Goal: Task Accomplishment & Management: Use online tool/utility

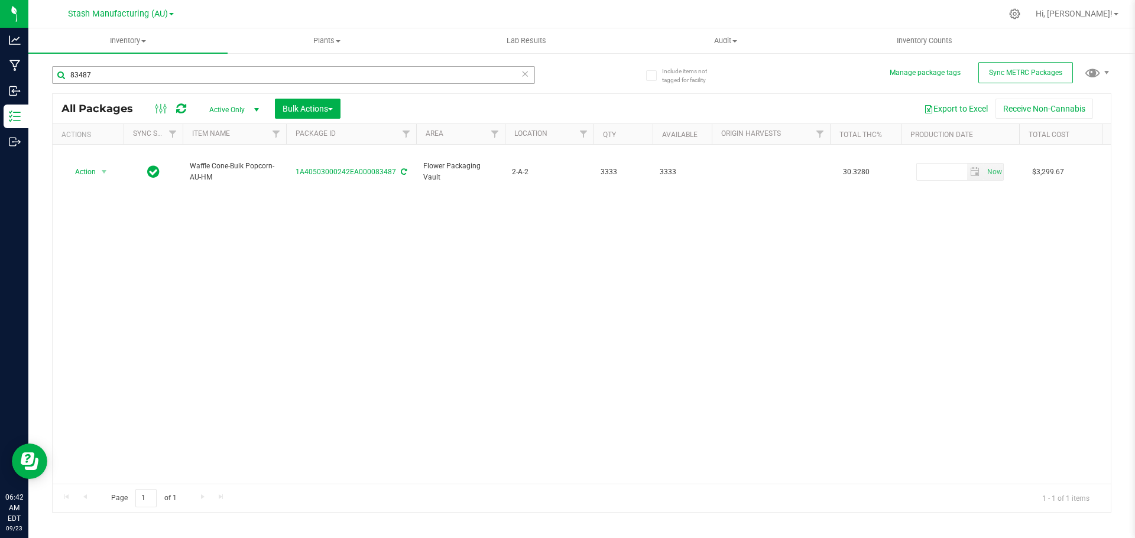
drag, startPoint x: 115, startPoint y: 74, endPoint x: 77, endPoint y: 78, distance: 37.5
click at [77, 78] on input "83487" at bounding box center [293, 75] width 483 height 18
click at [83, 72] on input "84873" at bounding box center [293, 75] width 483 height 18
type input "87960"
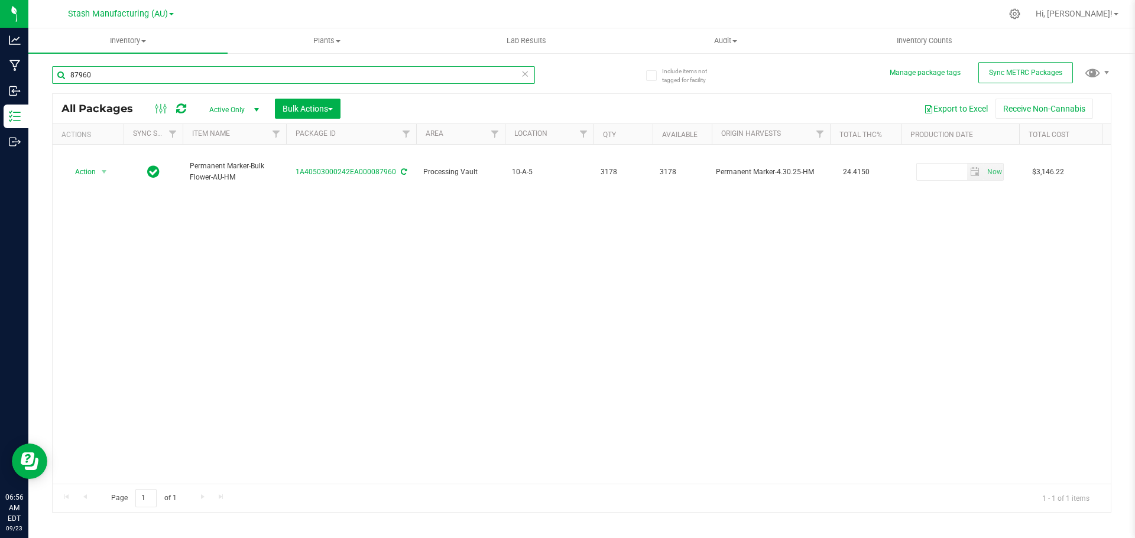
click at [120, 77] on input "87960" at bounding box center [293, 75] width 483 height 18
click at [119, 76] on input "87960" at bounding box center [293, 75] width 483 height 18
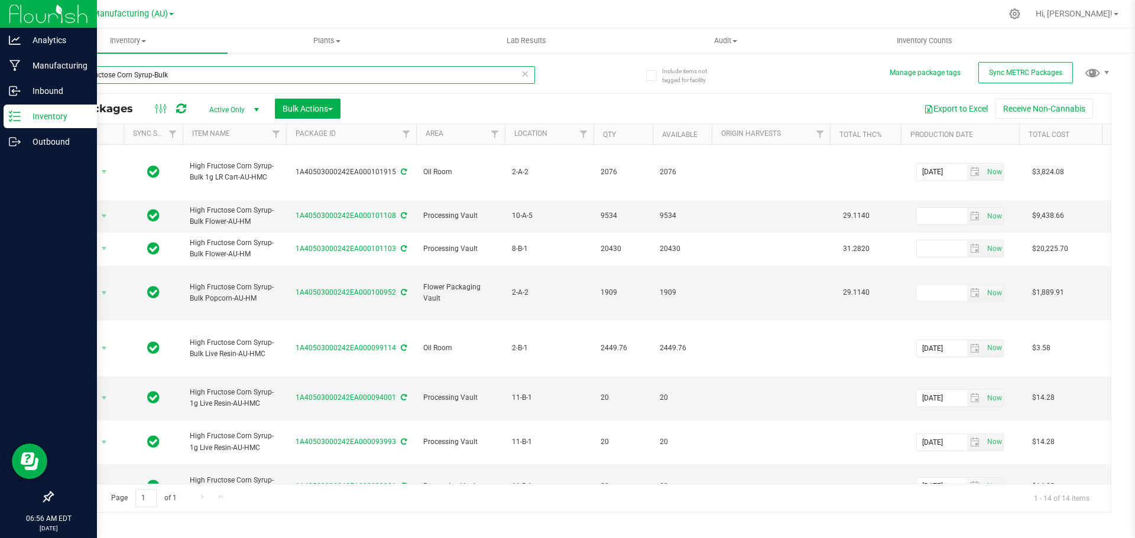
type input "High Fructose Corn Syrup-Bulk"
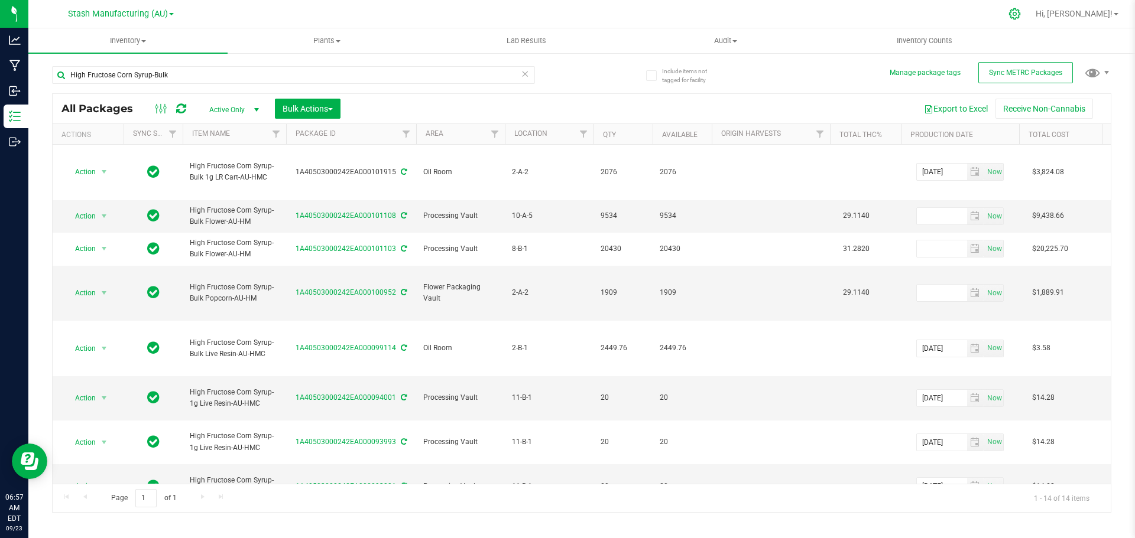
click at [1020, 16] on icon at bounding box center [1014, 13] width 11 height 11
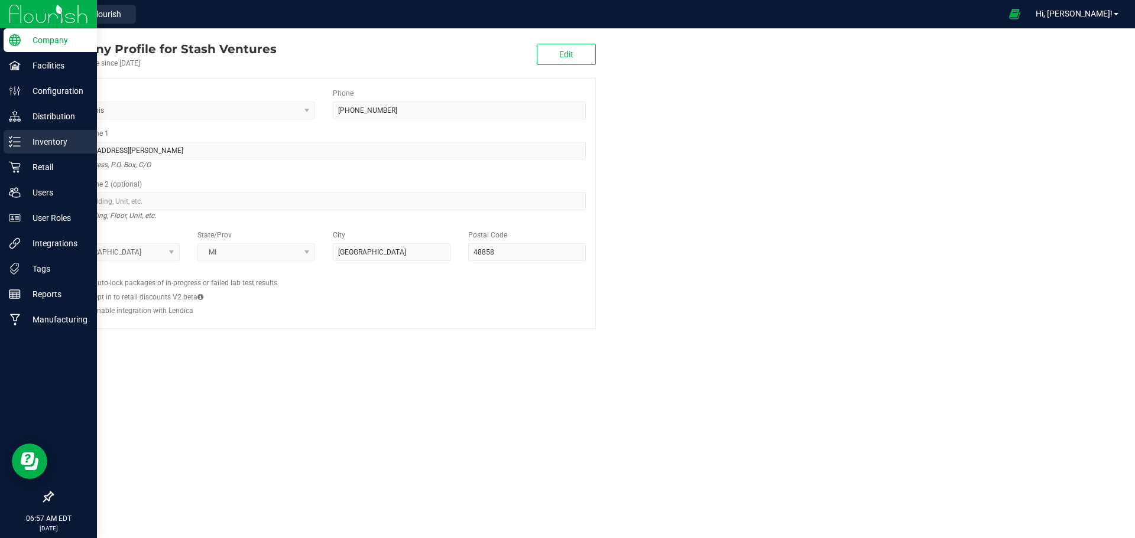
click at [53, 144] on p "Inventory" at bounding box center [56, 142] width 71 height 14
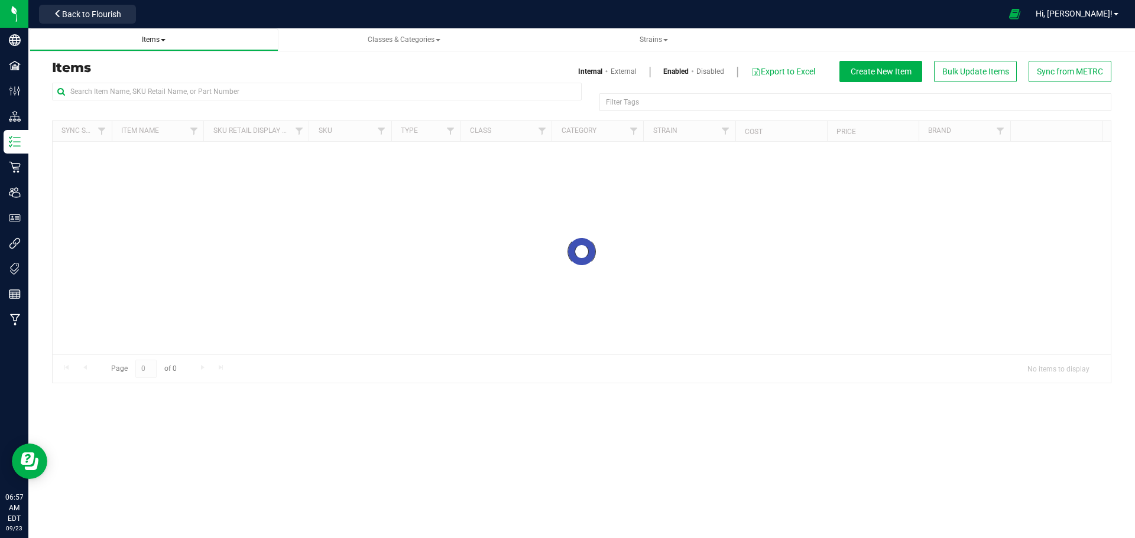
click at [163, 39] on span at bounding box center [163, 40] width 5 height 2
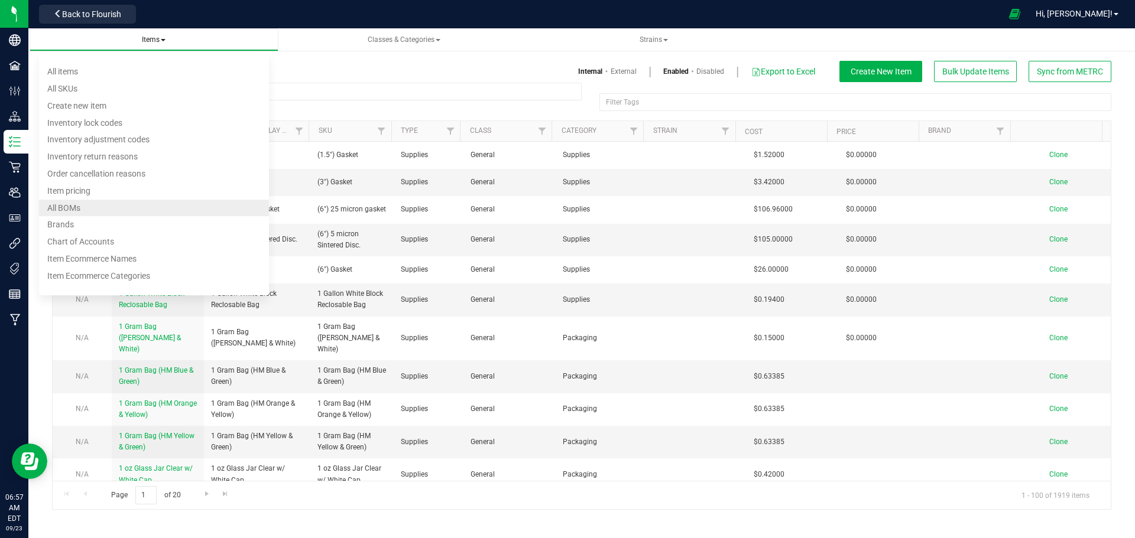
click at [83, 210] on li "All BOMs" at bounding box center [154, 208] width 230 height 17
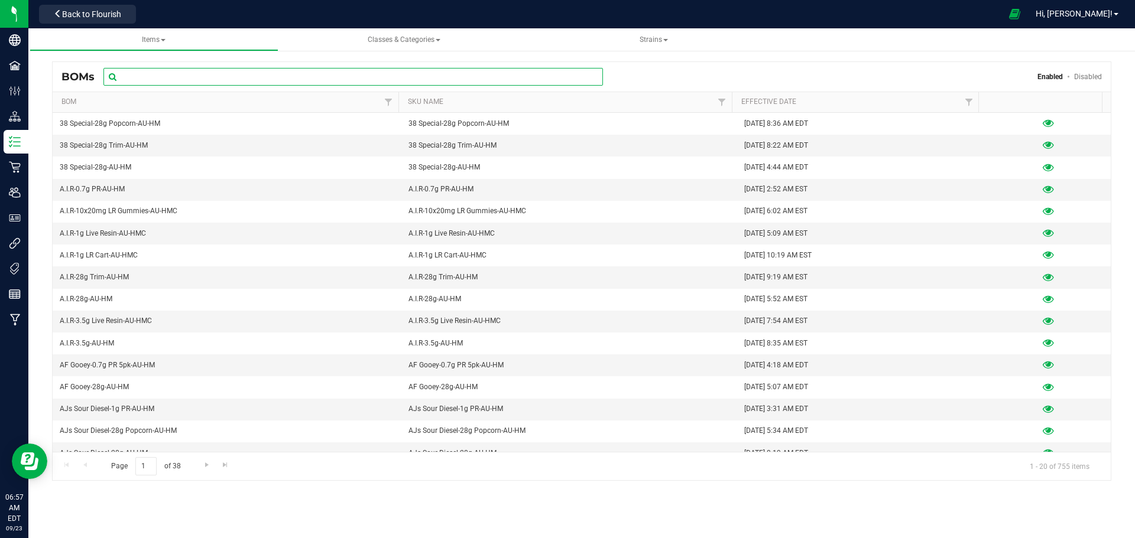
click at [191, 73] on input "text" at bounding box center [352, 77] width 499 height 18
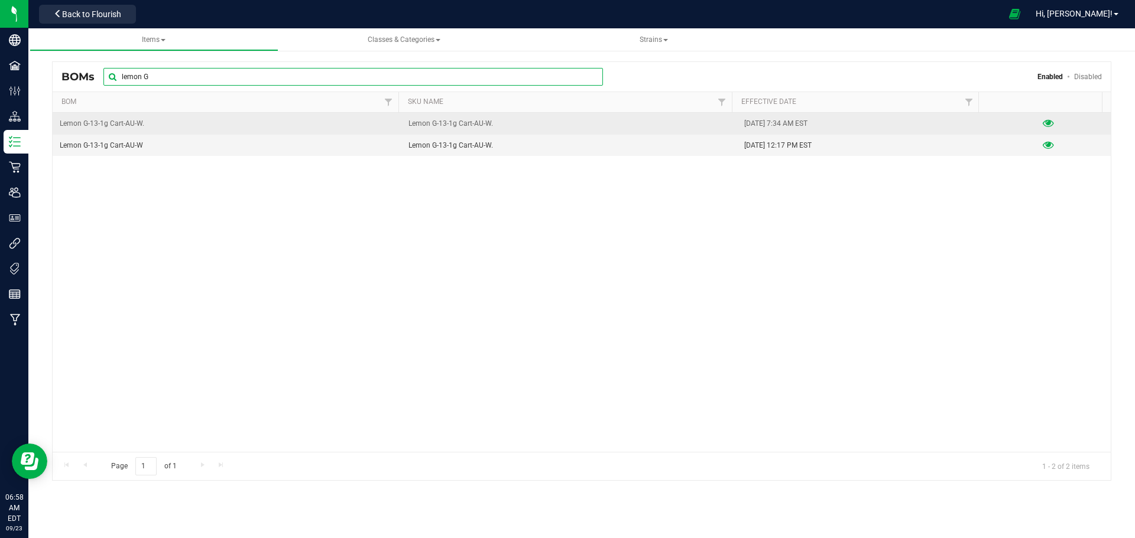
type input "lemon G"
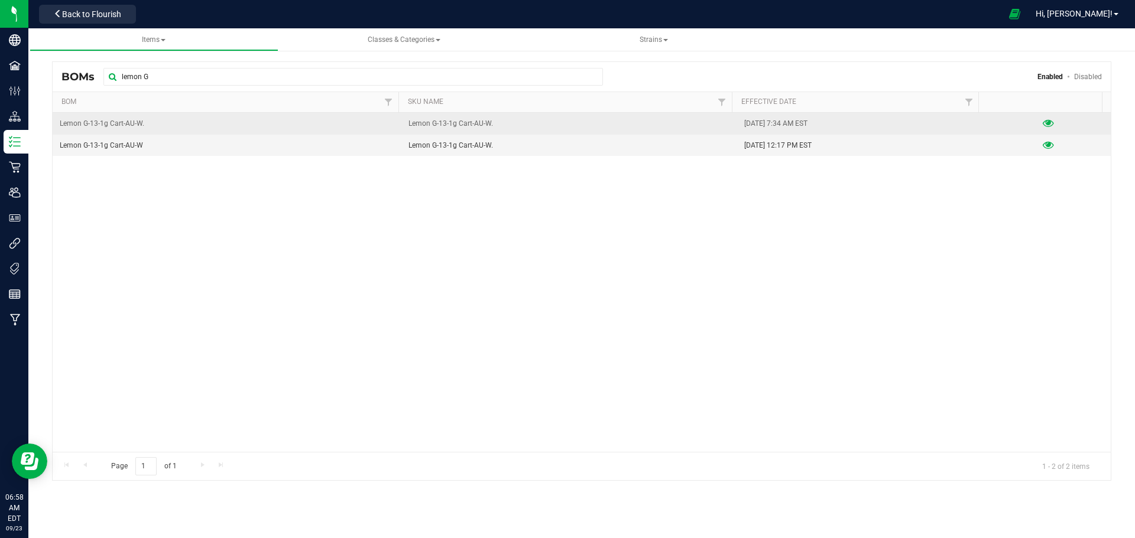
click at [1043, 125] on icon at bounding box center [1048, 123] width 11 height 8
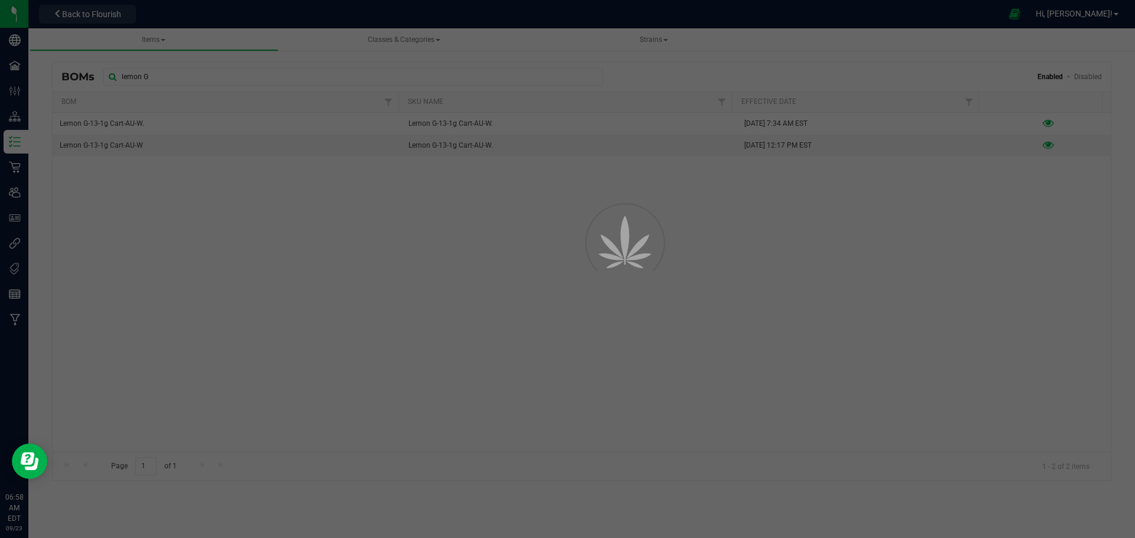
select select "721"
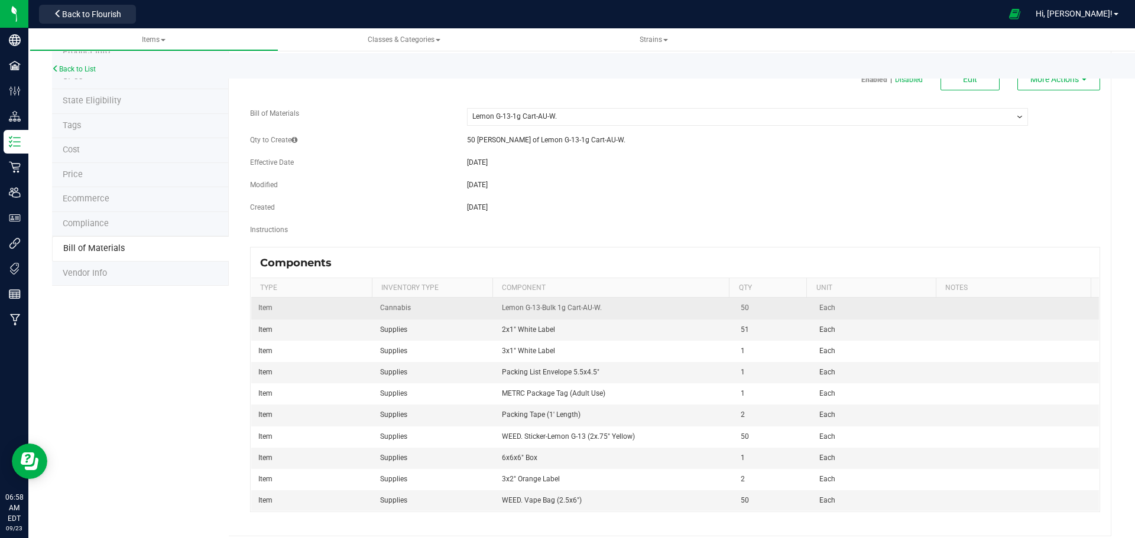
scroll to position [46, 0]
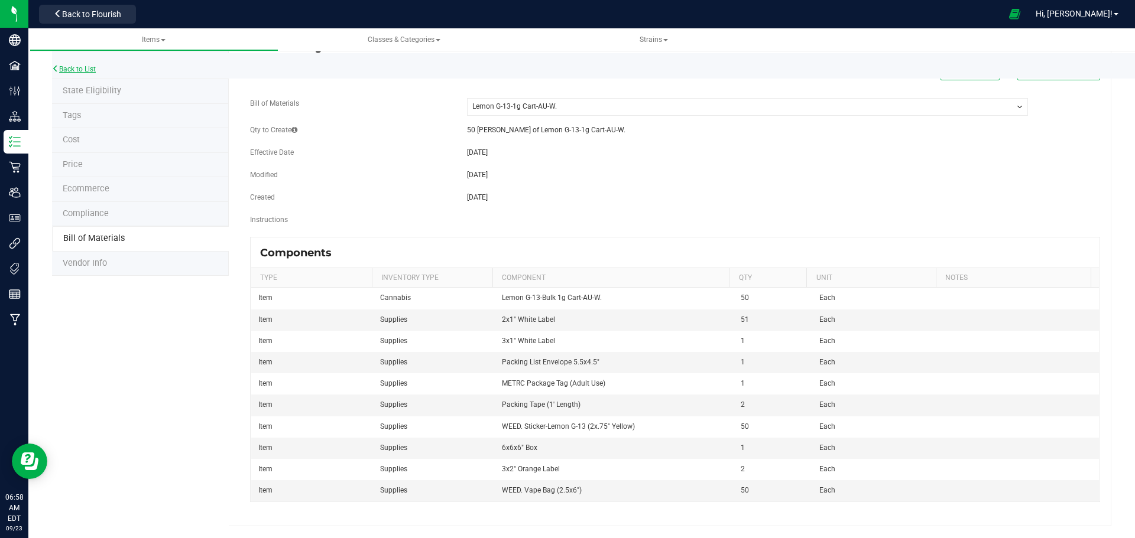
click at [69, 70] on link "Back to List" at bounding box center [74, 69] width 44 height 8
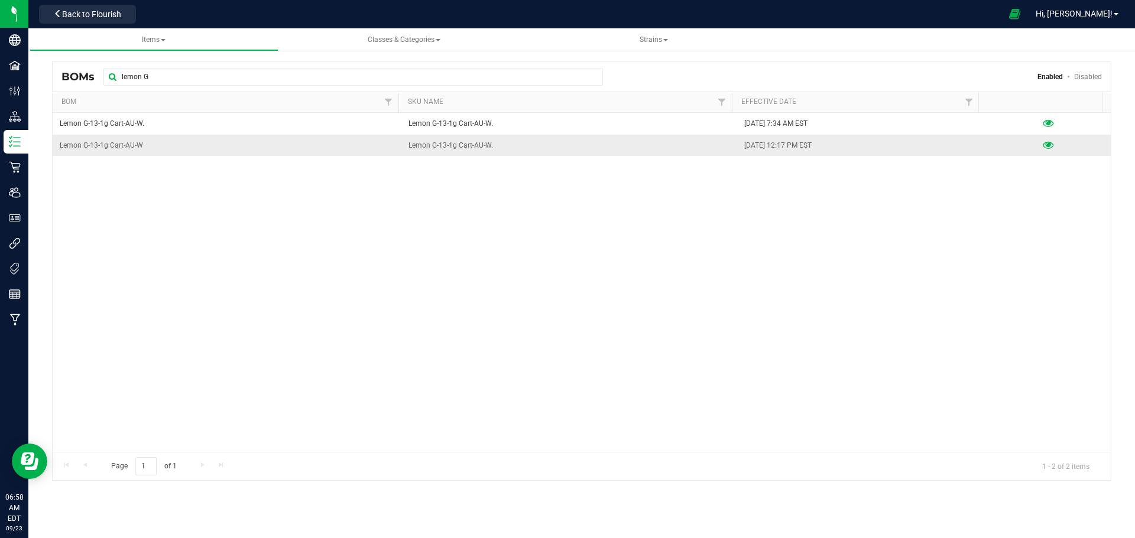
click at [1043, 147] on icon at bounding box center [1048, 145] width 11 height 8
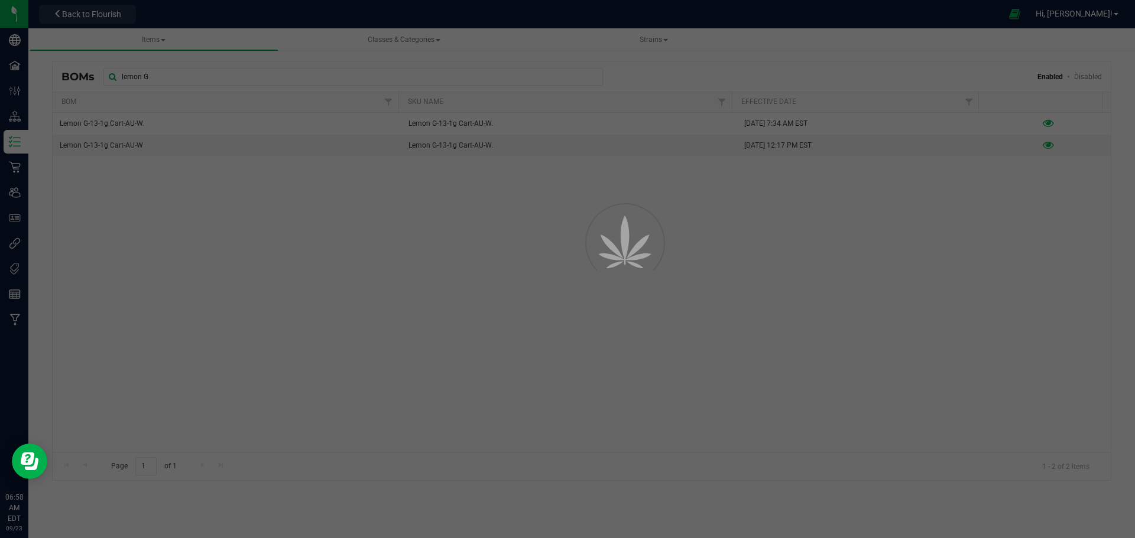
select select "723"
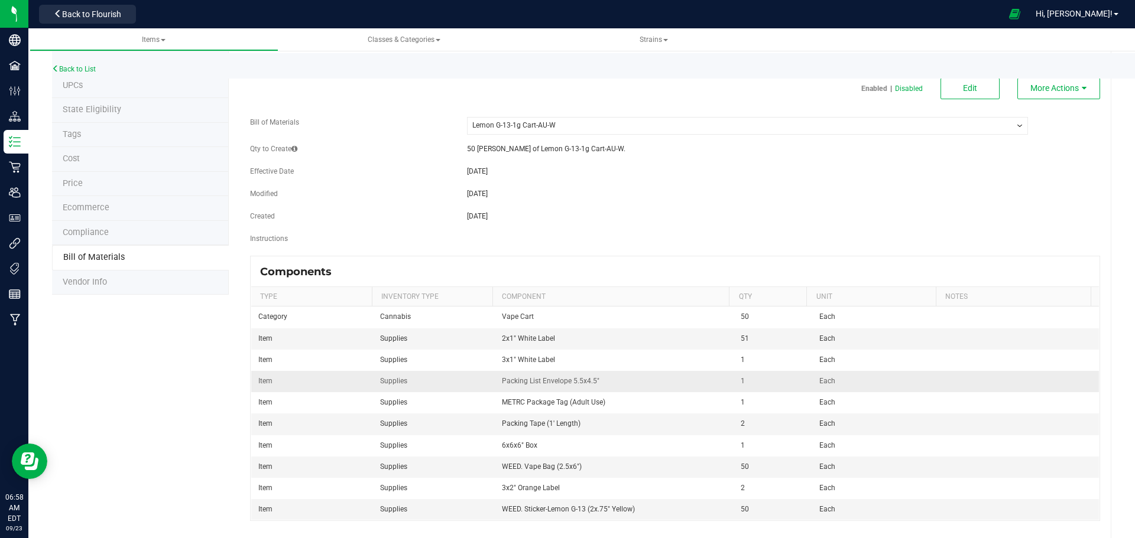
scroll to position [46, 0]
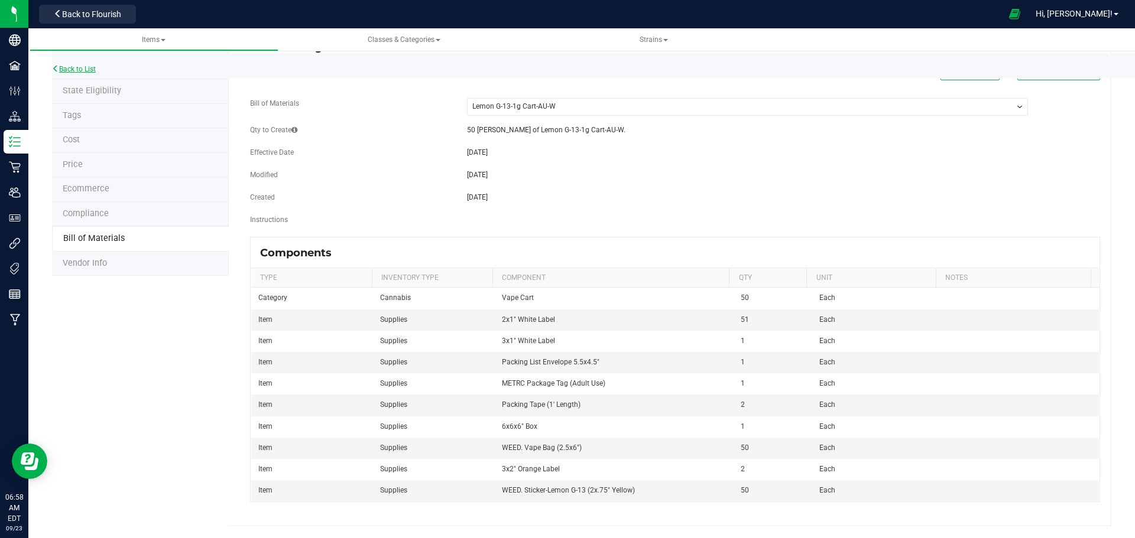
click at [69, 69] on link "Back to List" at bounding box center [74, 69] width 44 height 8
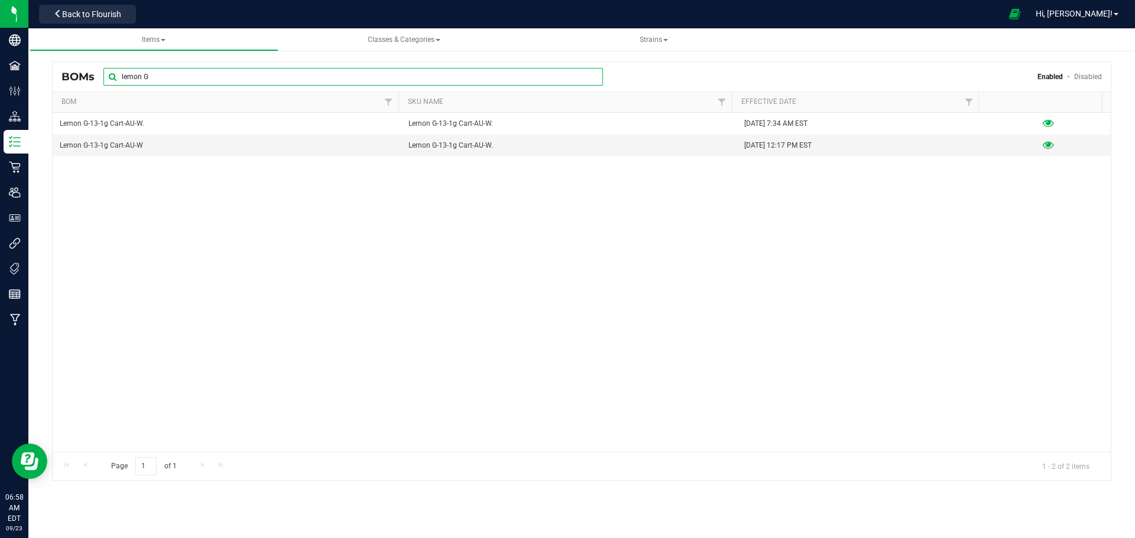
click at [174, 76] on input "lemon G" at bounding box center [352, 77] width 499 height 18
click at [172, 76] on input "lemon G" at bounding box center [352, 77] width 499 height 18
drag, startPoint x: 172, startPoint y: 76, endPoint x: 122, endPoint y: 85, distance: 50.3
click at [122, 85] on input "lemon G" at bounding box center [352, 77] width 499 height 18
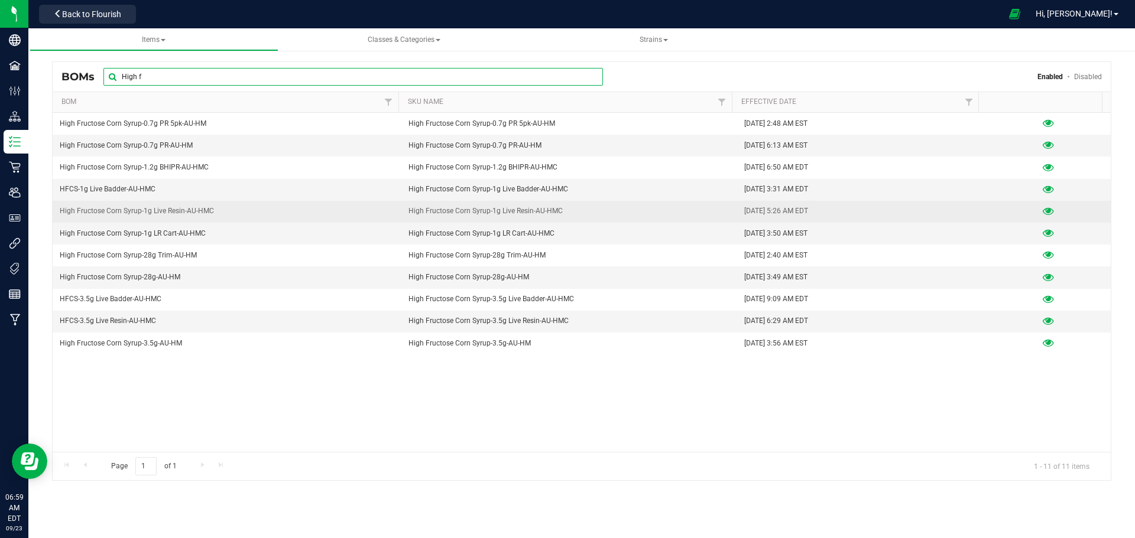
type input "High f"
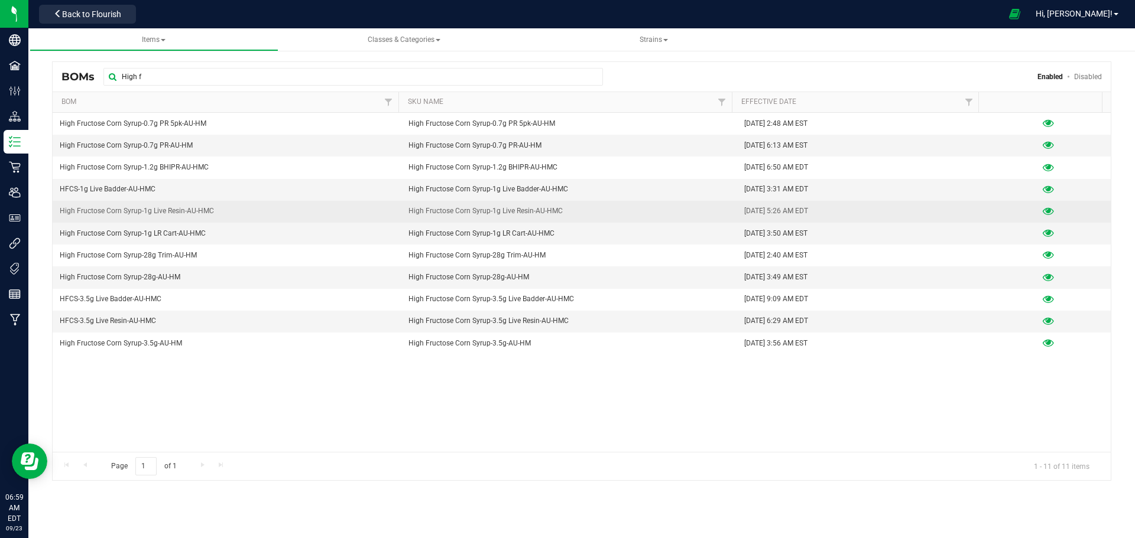
click at [1043, 210] on icon at bounding box center [1048, 211] width 11 height 8
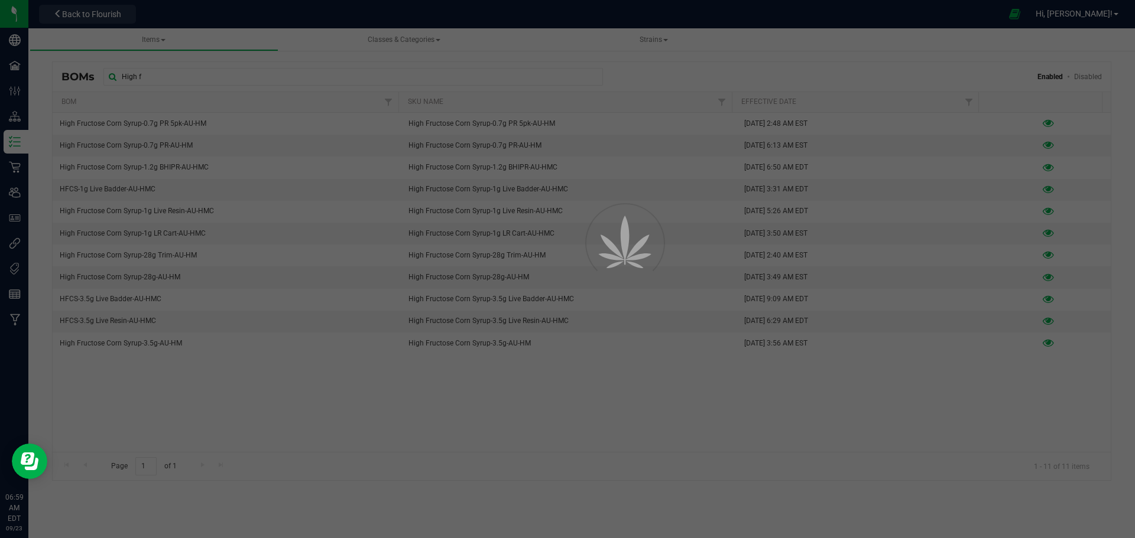
select select "646"
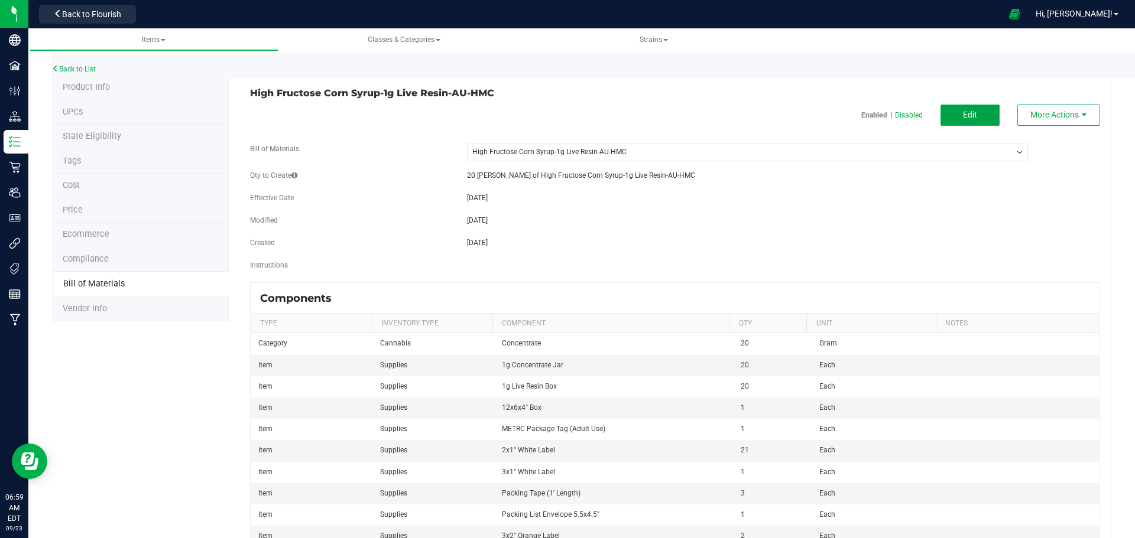
click at [966, 118] on span "Edit" at bounding box center [970, 114] width 14 height 9
select select "646"
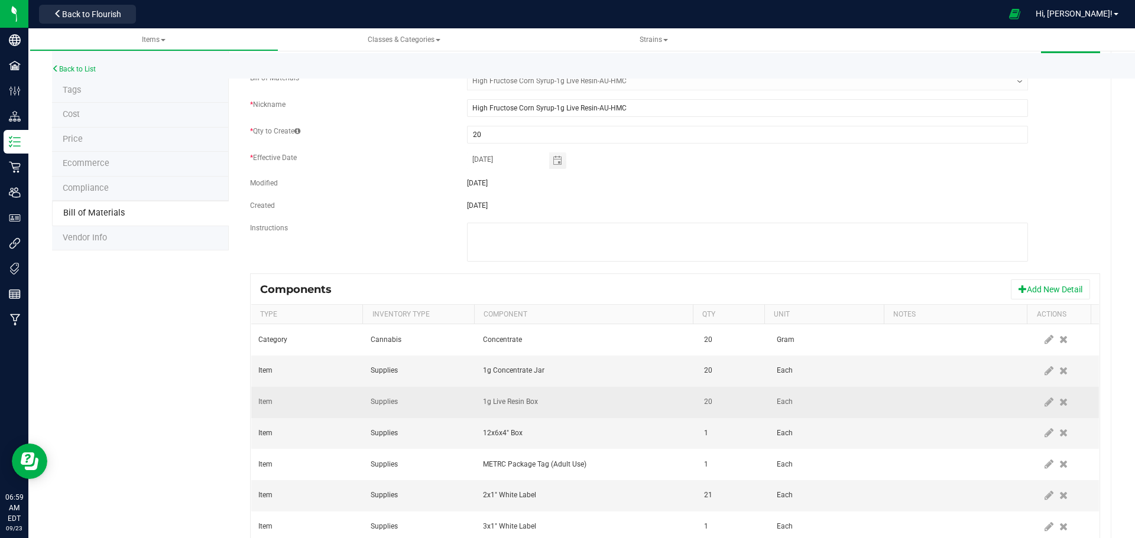
scroll to position [118, 0]
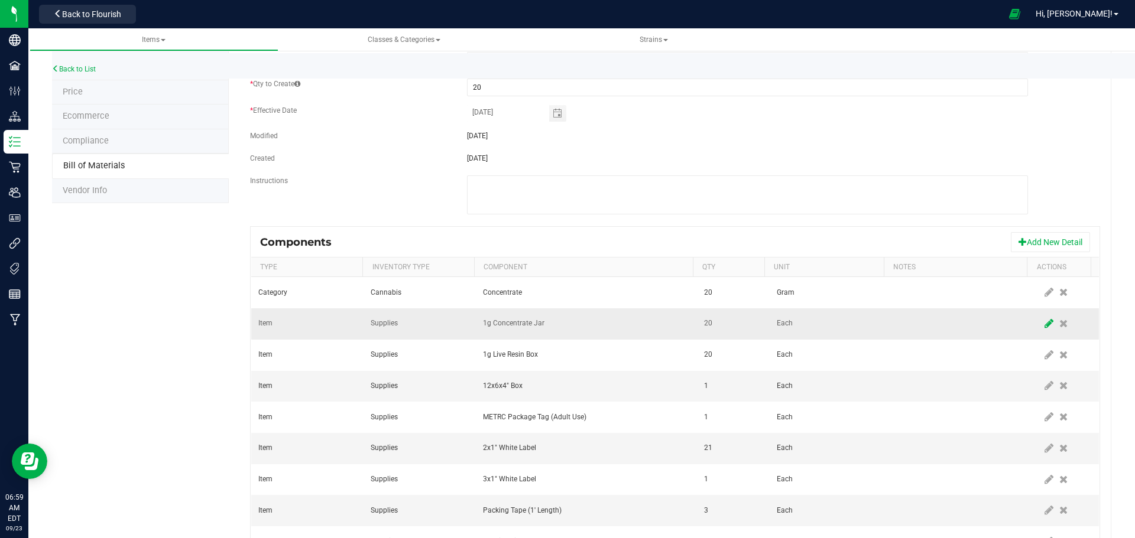
click at [1044, 325] on icon at bounding box center [1048, 324] width 9 height 11
click at [559, 327] on span "1g Concentrate Jar" at bounding box center [578, 324] width 191 height 17
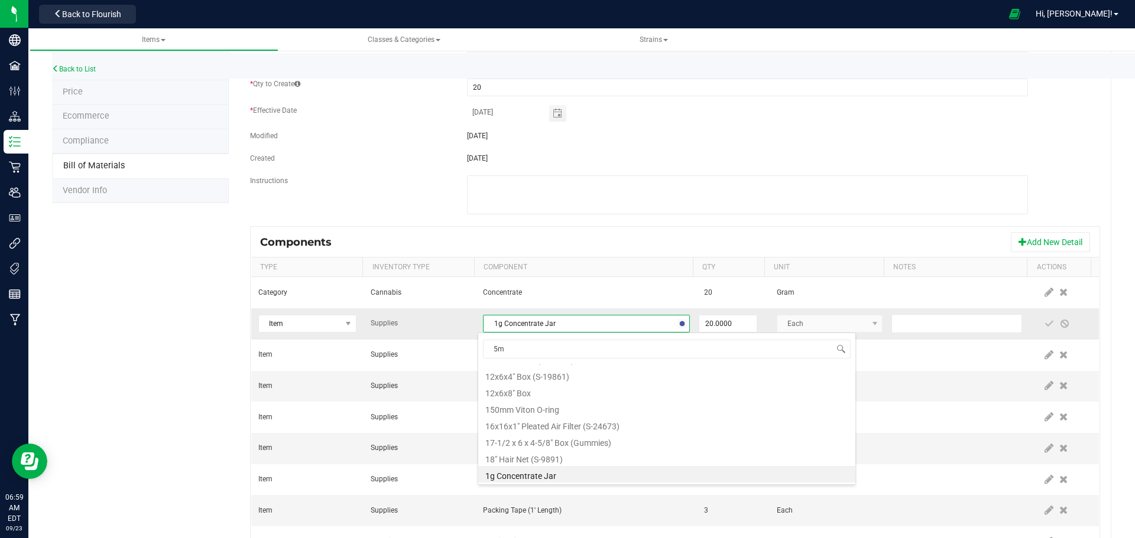
scroll to position [0, 0]
type input "5ml"
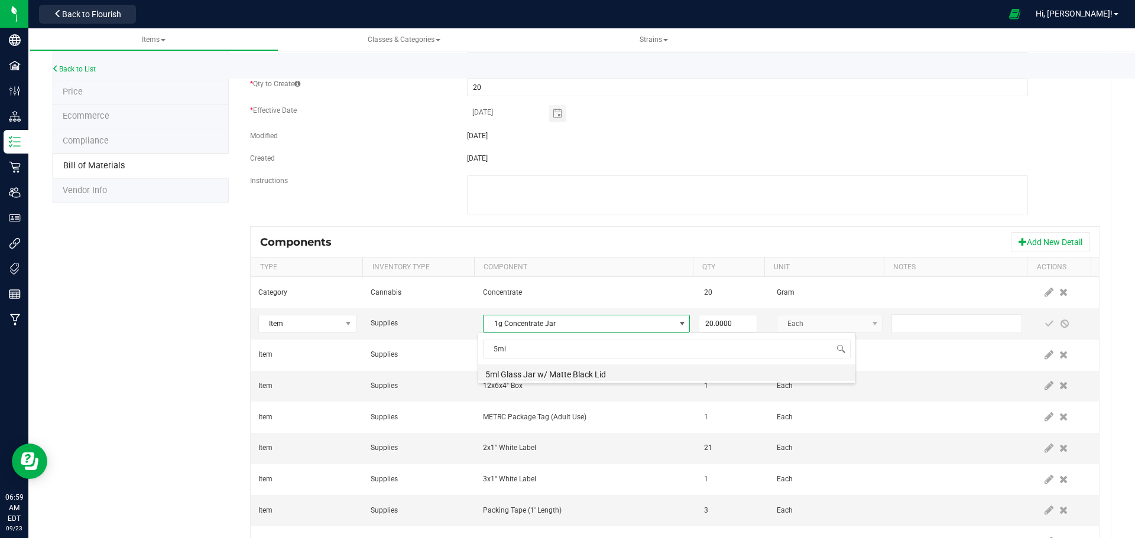
click at [564, 376] on li "5ml Glass Jar w/ Matte Black Lid" at bounding box center [666, 373] width 377 height 17
click at [1044, 322] on span at bounding box center [1048, 323] width 9 height 9
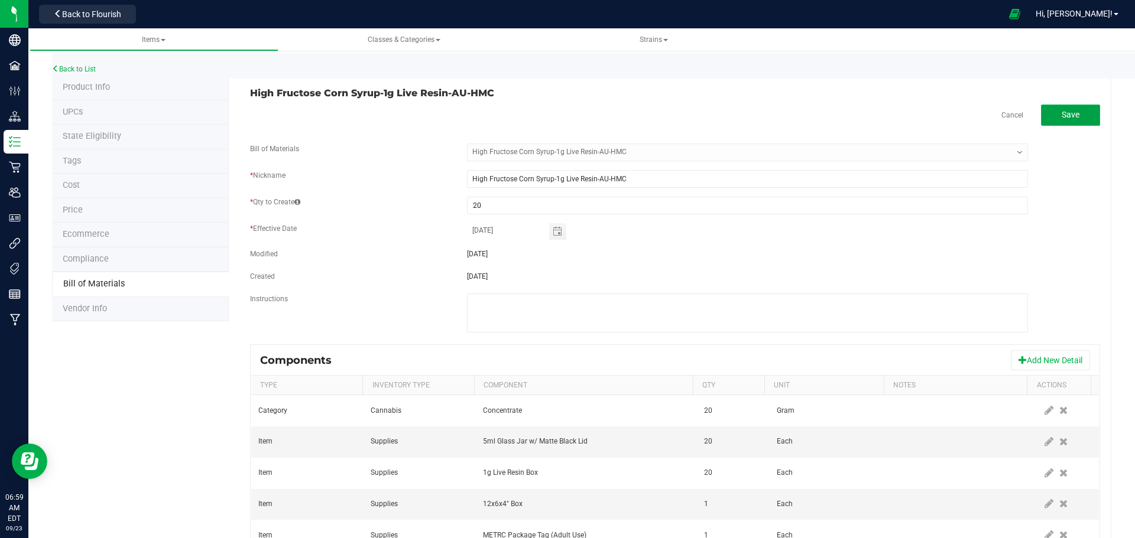
click at [1073, 113] on button "Save" at bounding box center [1070, 115] width 59 height 21
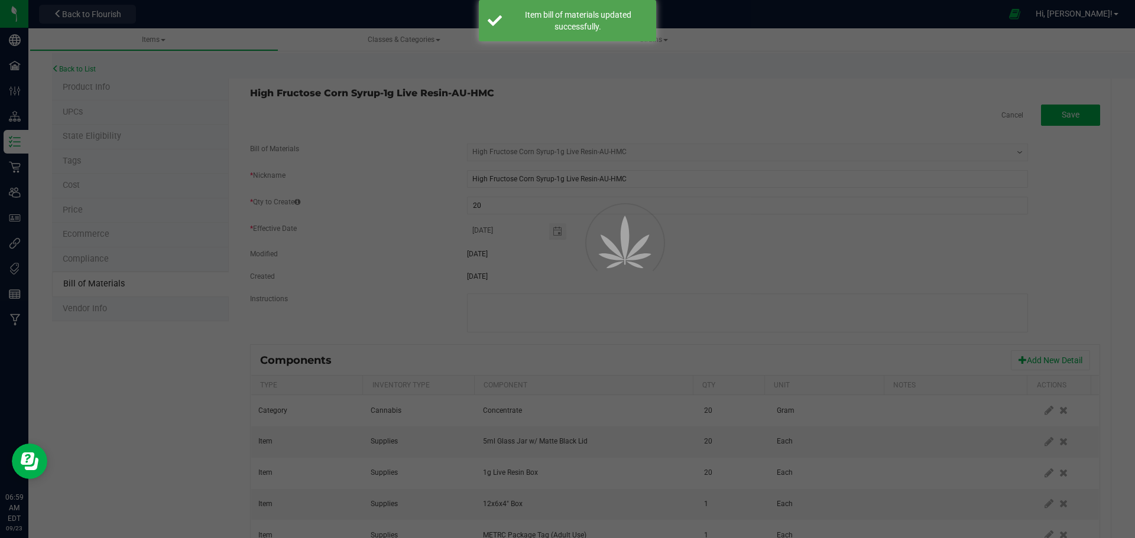
select select "646"
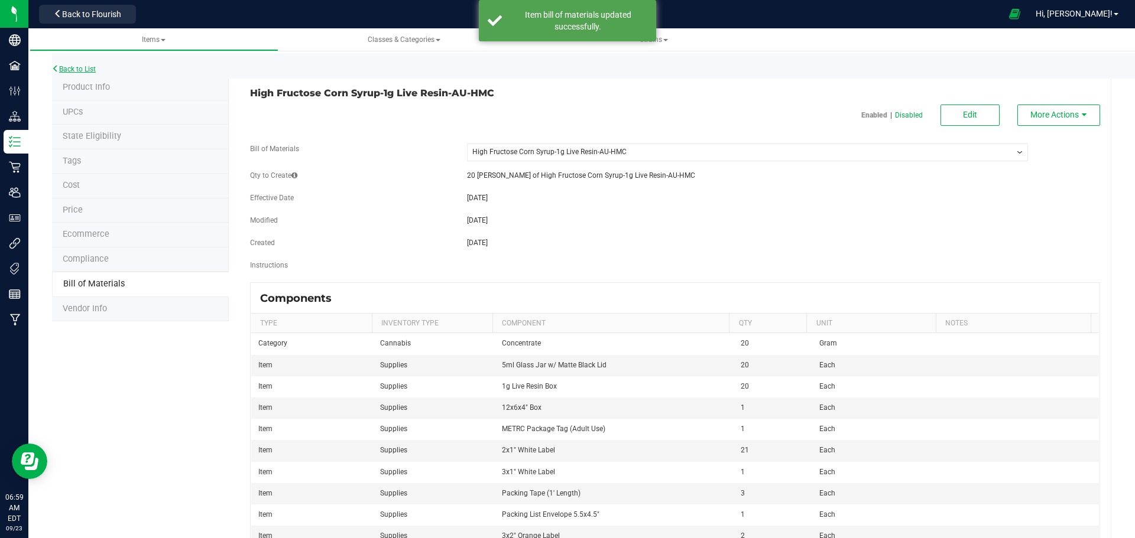
click at [90, 69] on link "Back to List" at bounding box center [74, 69] width 44 height 8
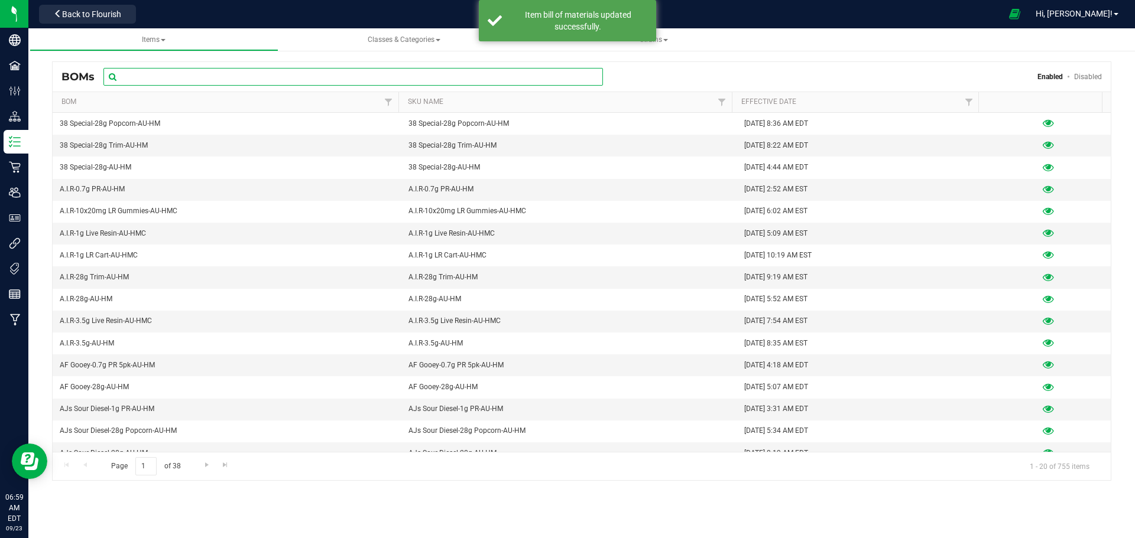
click at [188, 78] on input "text" at bounding box center [352, 77] width 499 height 18
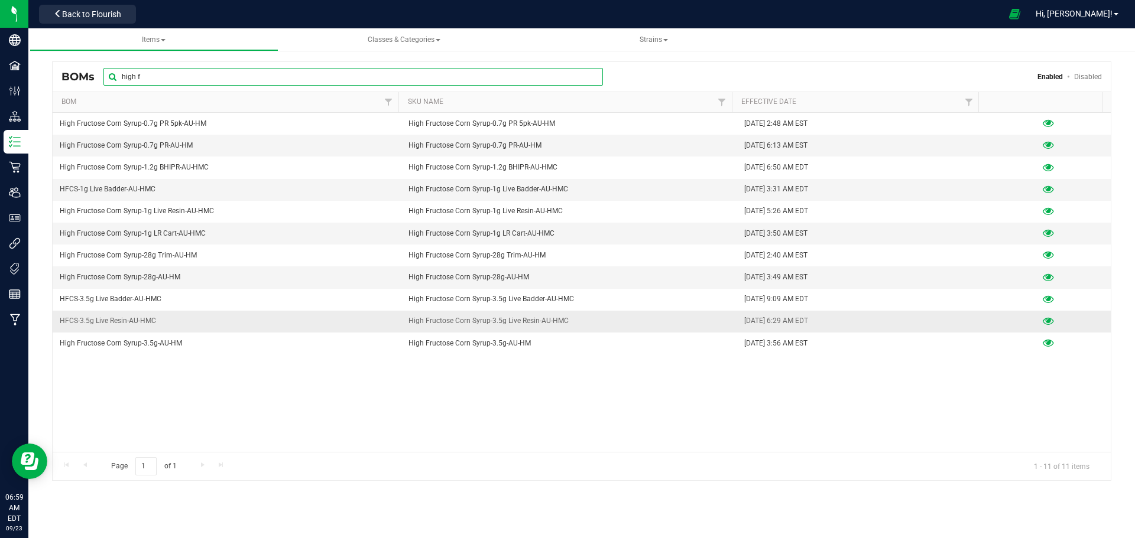
type input "high f"
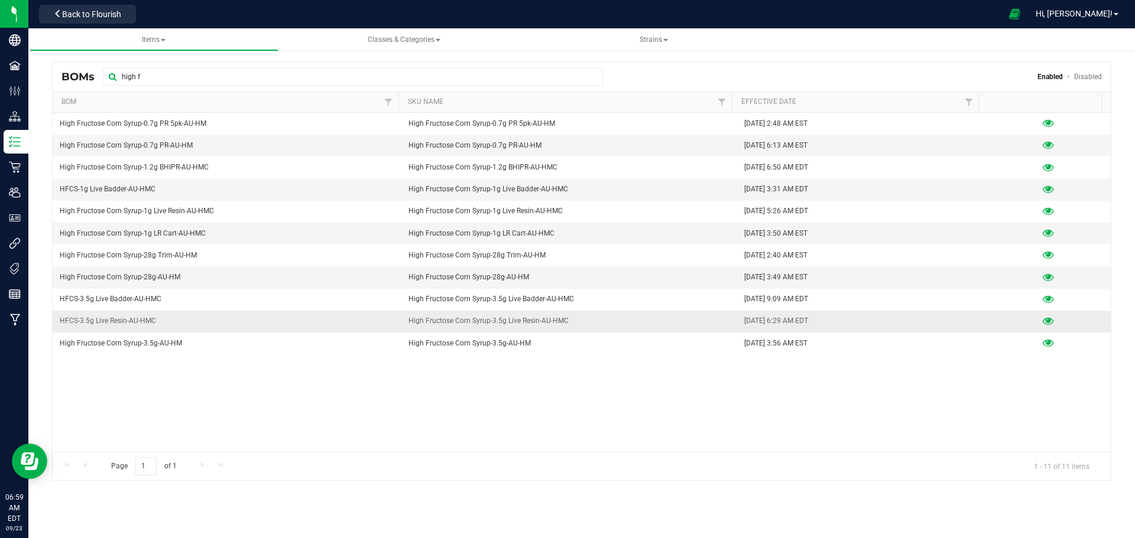
click at [1043, 319] on icon at bounding box center [1048, 321] width 11 height 8
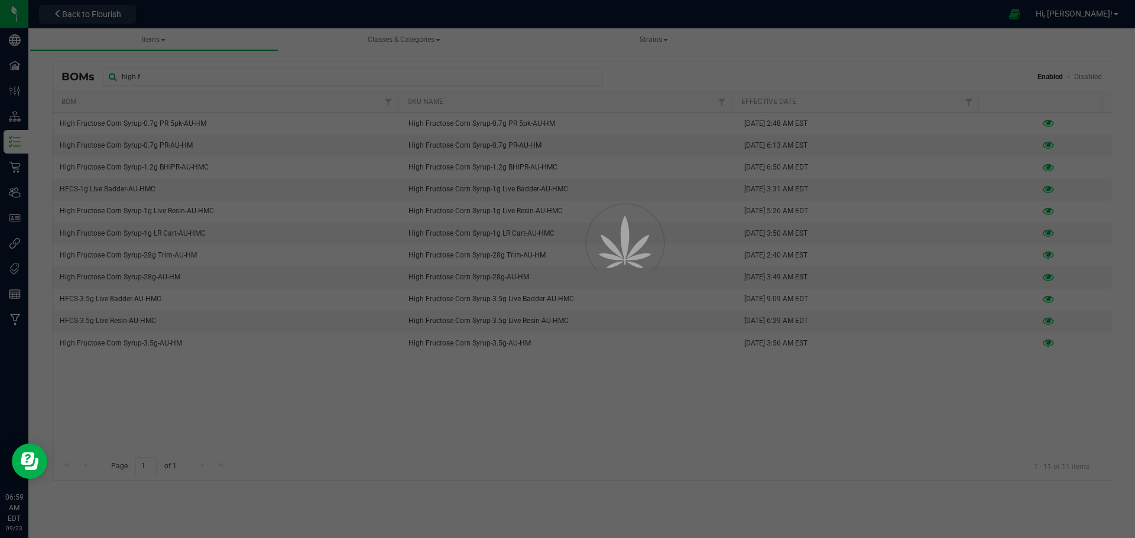
select select "647"
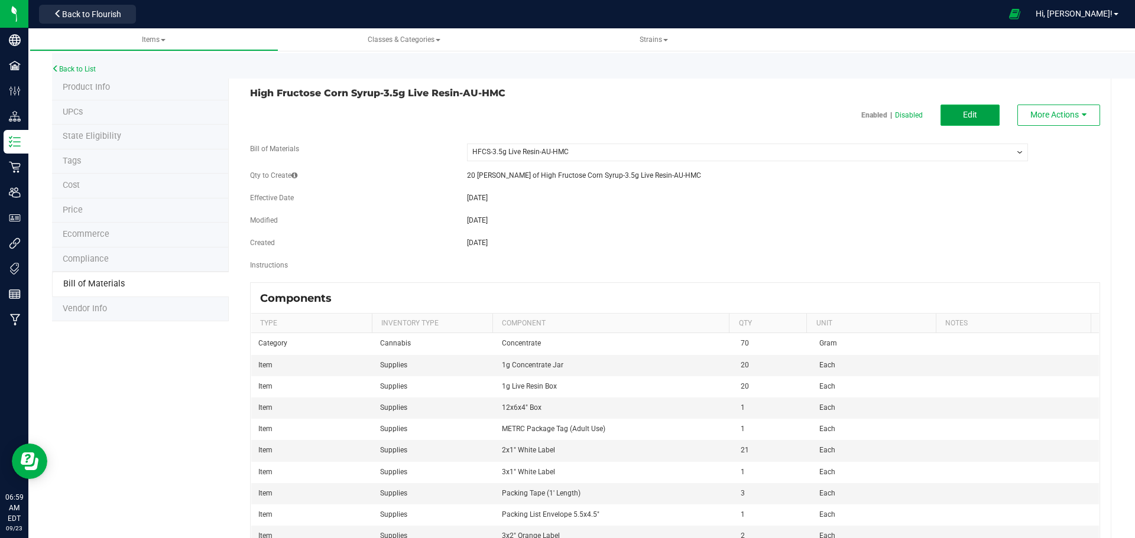
click at [970, 116] on button "Edit" at bounding box center [969, 115] width 59 height 21
select select "647"
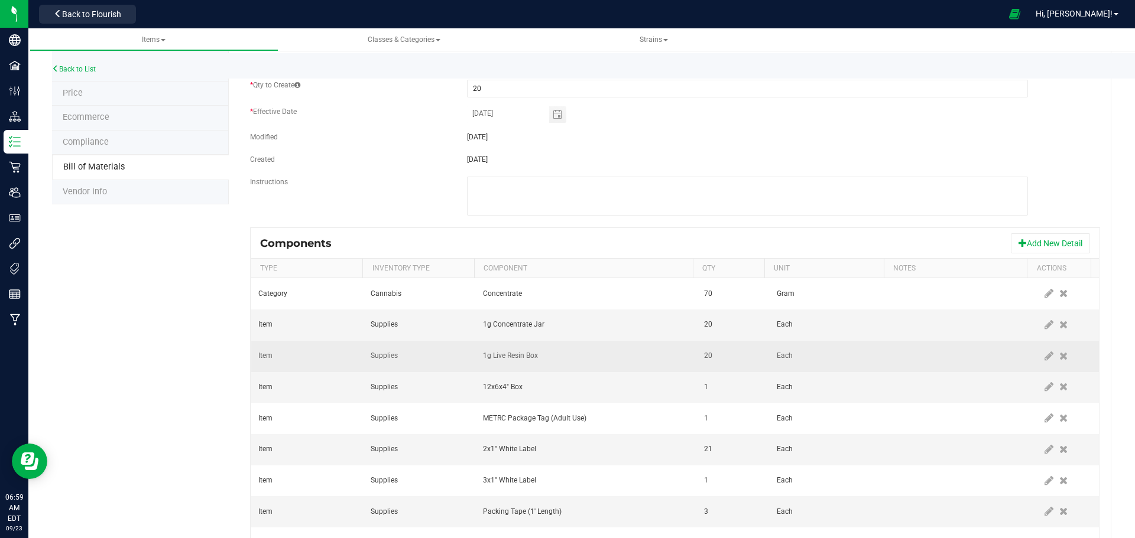
scroll to position [118, 0]
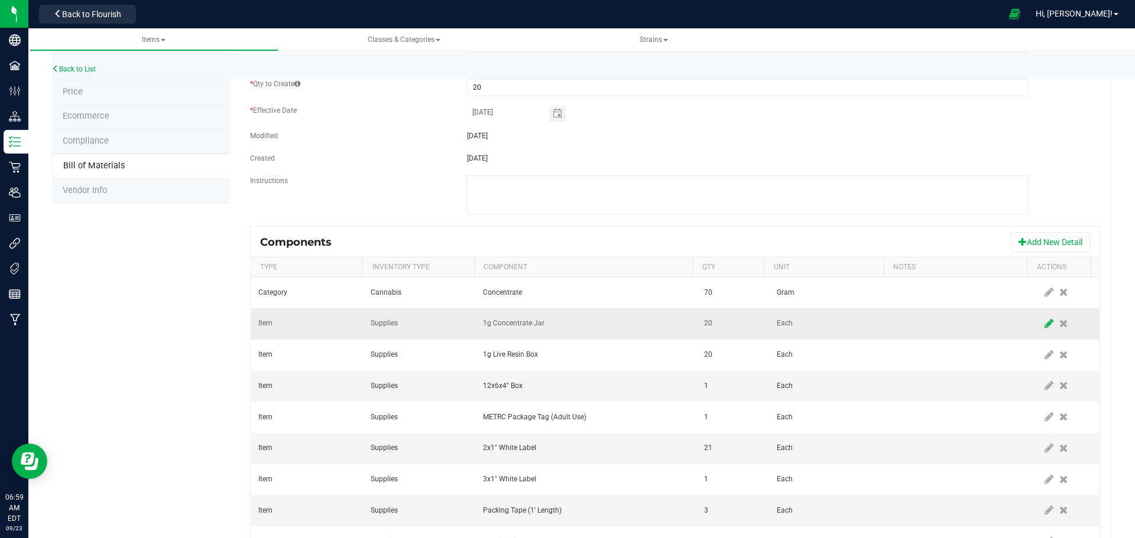
click at [1044, 322] on icon at bounding box center [1048, 324] width 9 height 11
click at [638, 317] on span "1g Concentrate Jar" at bounding box center [578, 324] width 191 height 17
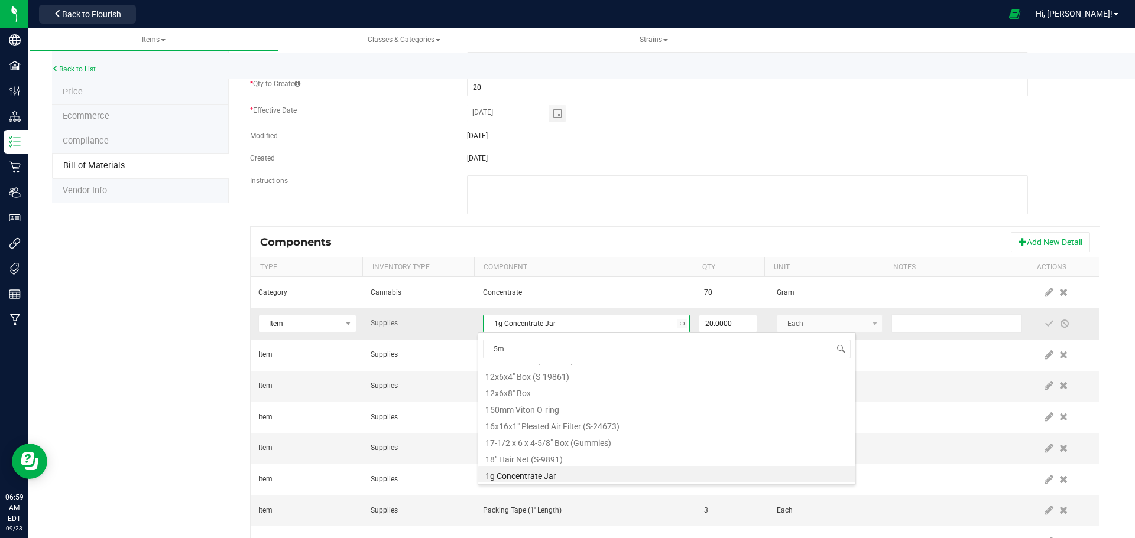
scroll to position [0, 0]
type input "5ml"
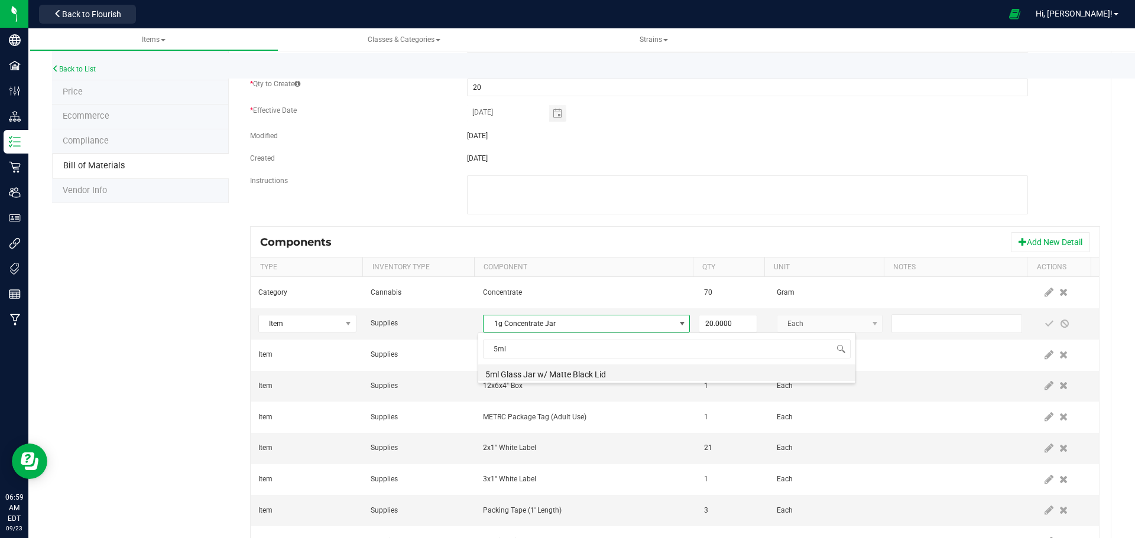
click at [592, 374] on li "5ml Glass Jar w/ Matte Black Lid" at bounding box center [666, 373] width 377 height 17
click at [1044, 322] on span at bounding box center [1048, 323] width 9 height 9
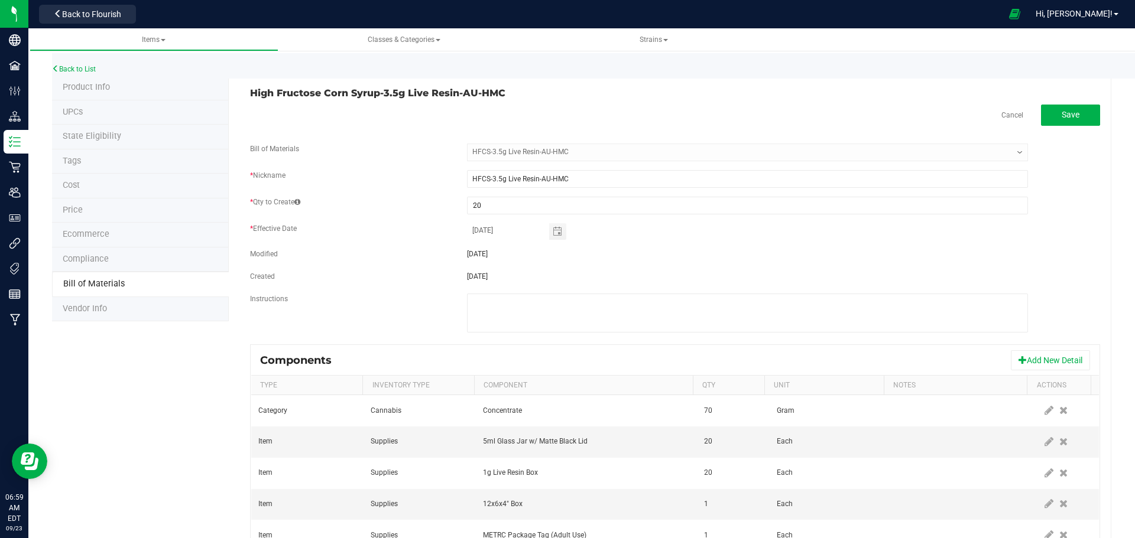
scroll to position [236, 0]
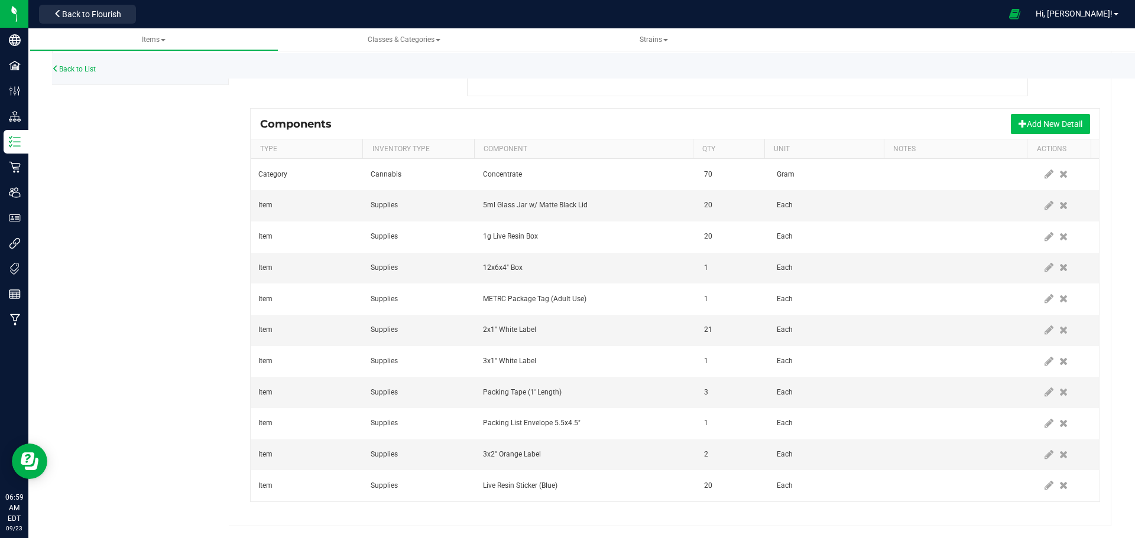
click at [1043, 117] on button "Add New Detail" at bounding box center [1050, 124] width 79 height 20
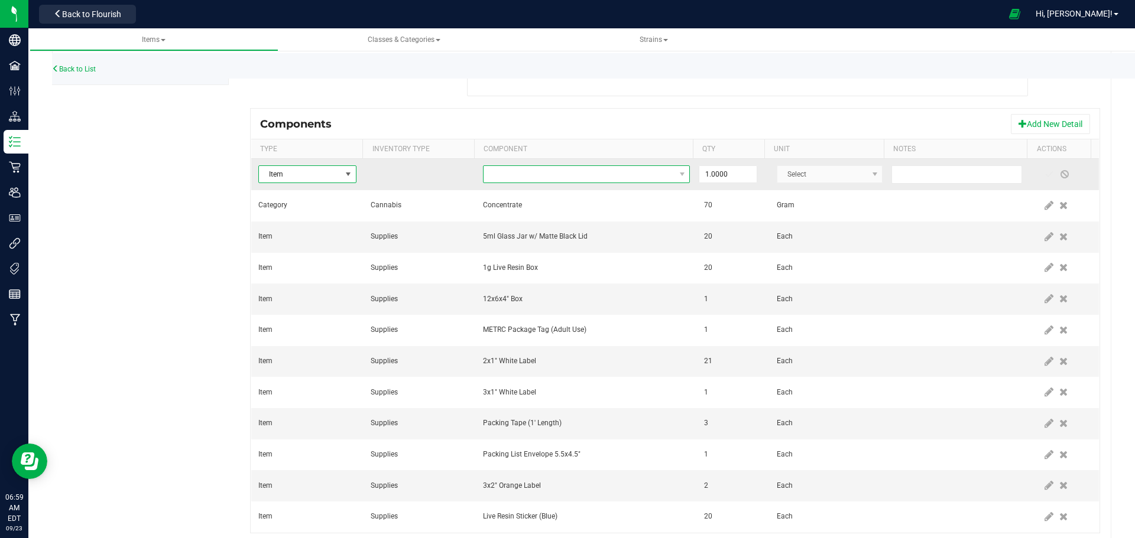
click at [582, 178] on span "NO DATA FOUND" at bounding box center [578, 174] width 191 height 17
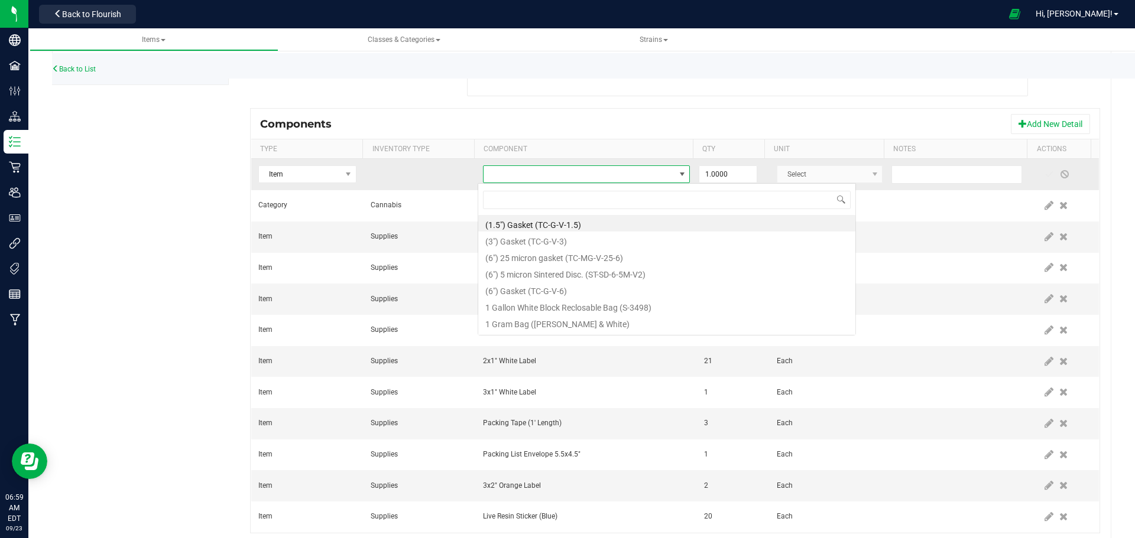
scroll to position [18, 202]
type input "high f"
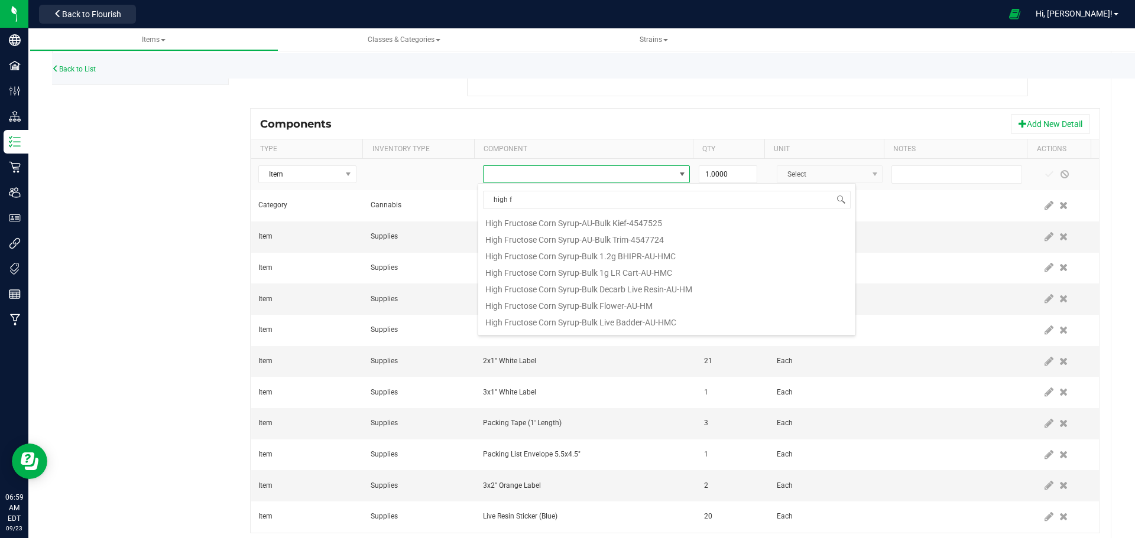
scroll to position [329, 0]
click at [644, 305] on li "HM Chill Resin Sticker-High Fructose Corn Syrup (1.75x1")" at bounding box center [666, 308] width 377 height 17
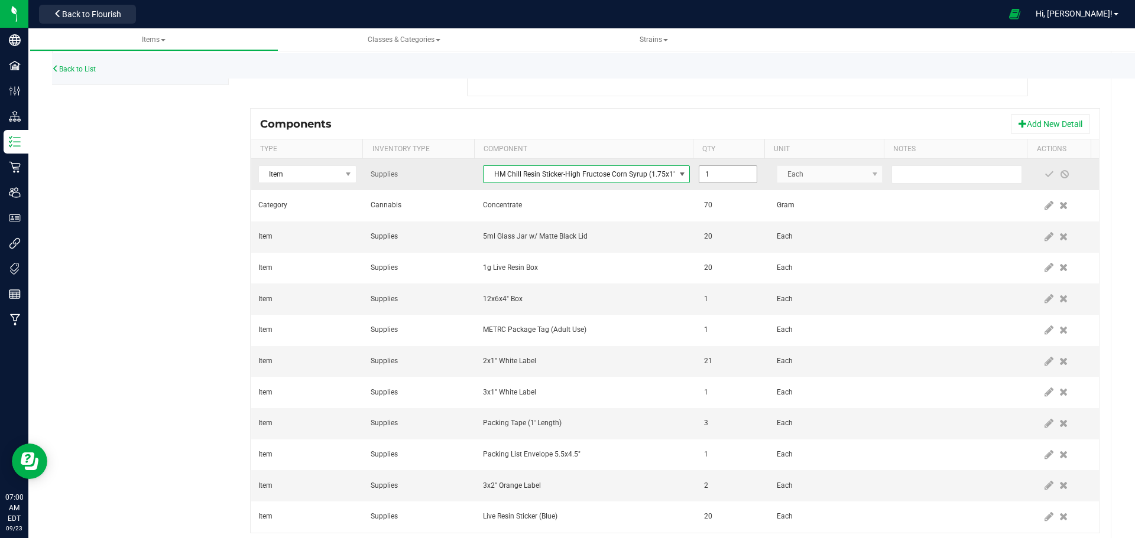
click at [705, 172] on input "1" at bounding box center [727, 174] width 57 height 17
type input "20.0000"
click at [1044, 173] on span at bounding box center [1048, 174] width 9 height 9
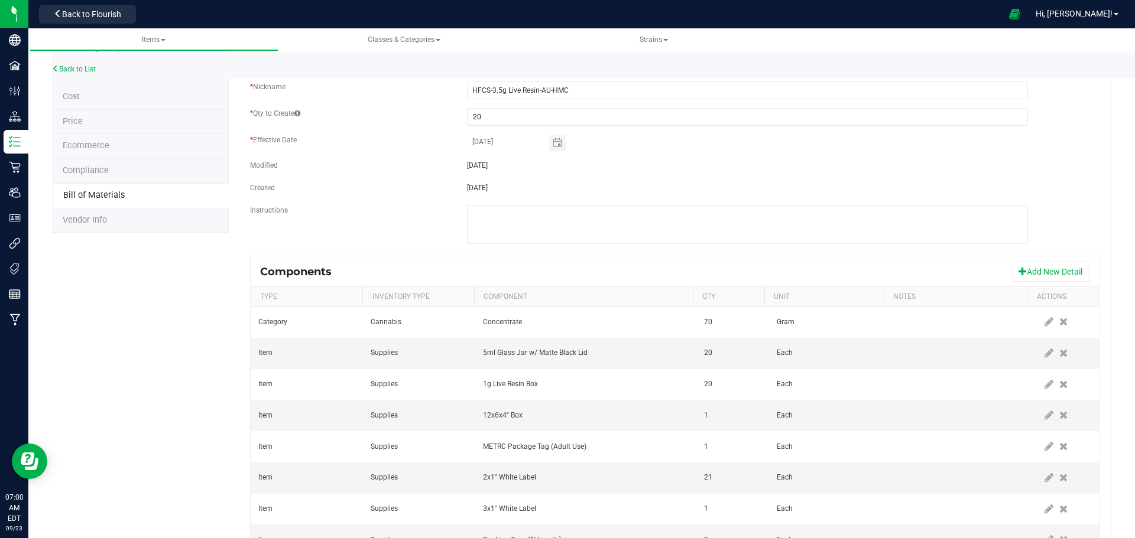
scroll to position [0, 0]
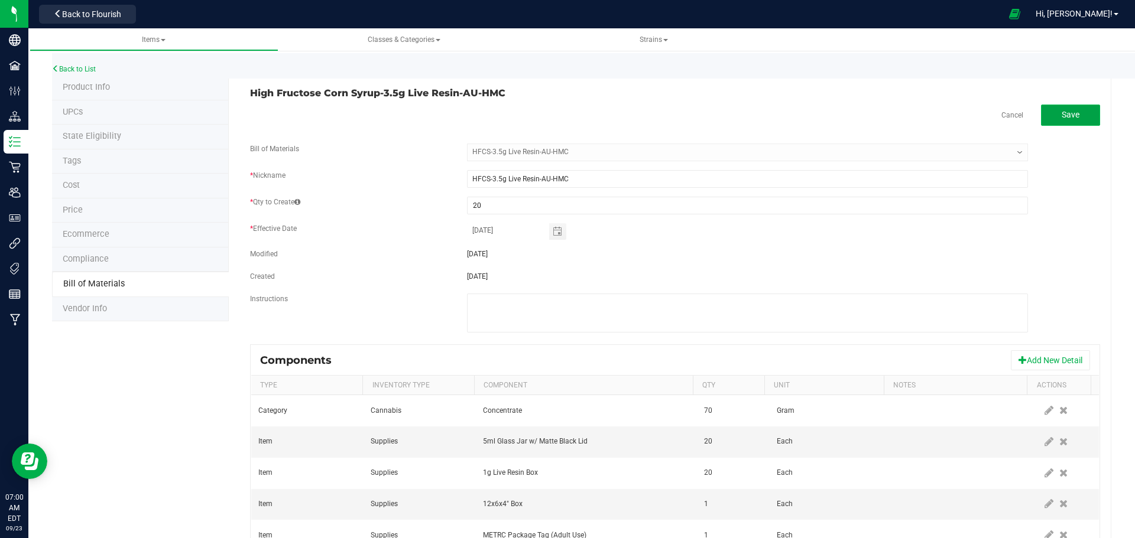
click at [1063, 108] on button "Save" at bounding box center [1070, 115] width 59 height 21
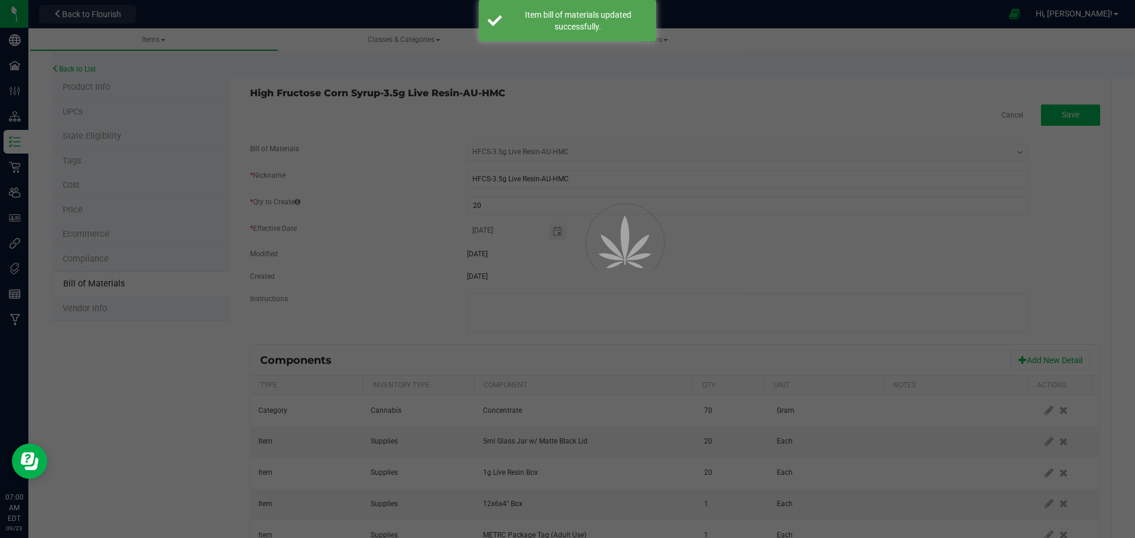
select select "647"
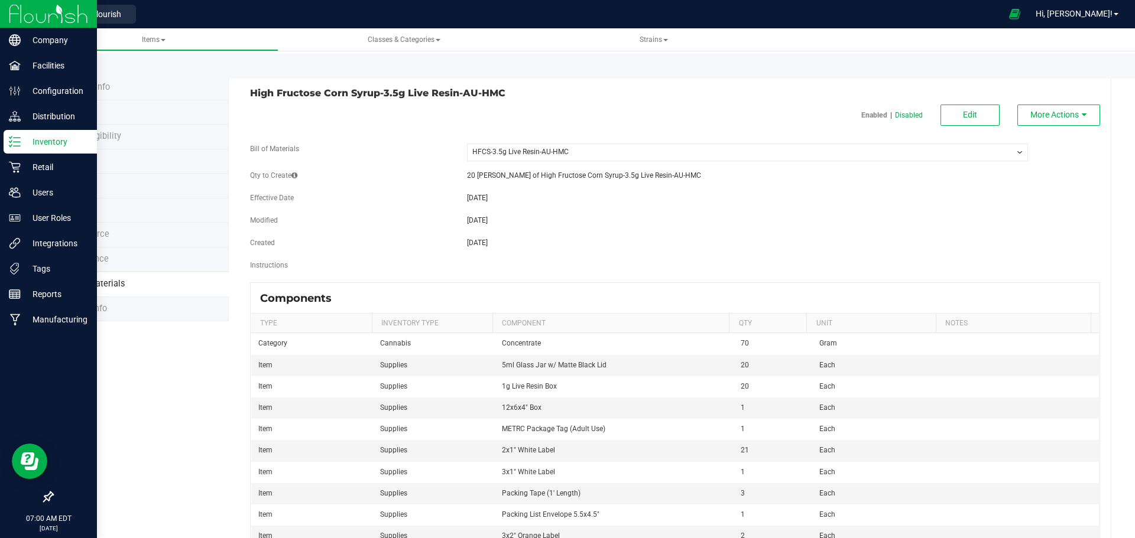
click at [52, 141] on p "Inventory" at bounding box center [56, 142] width 71 height 14
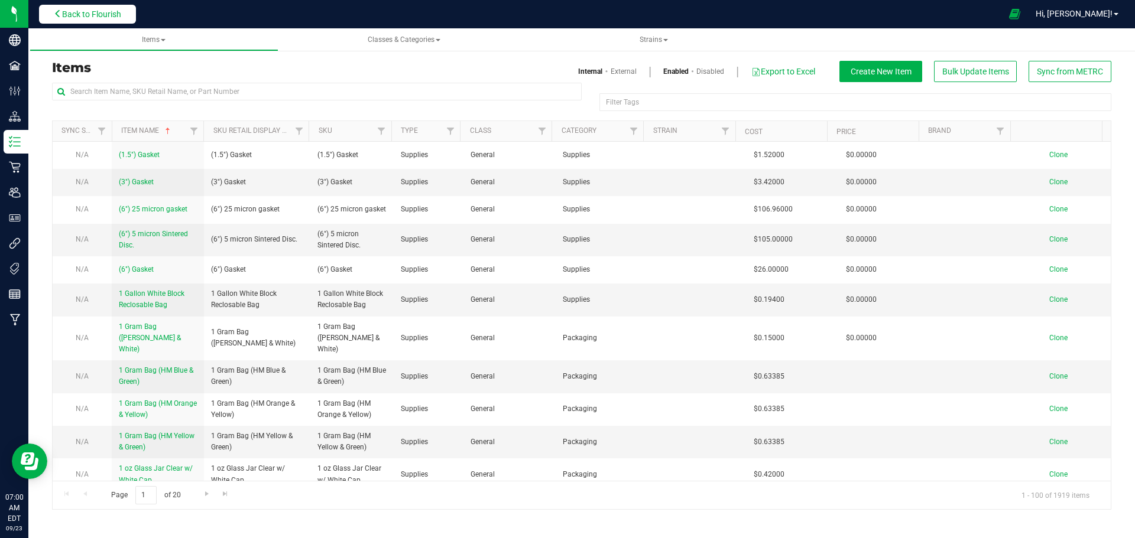
click at [113, 14] on span "Back to Flourish" at bounding box center [91, 13] width 59 height 9
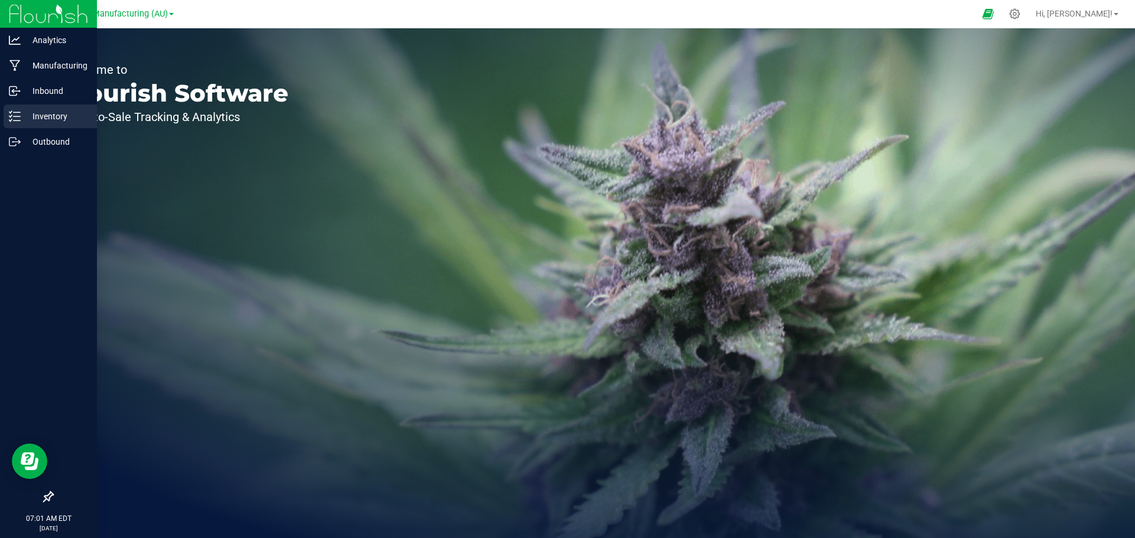
click at [65, 119] on p "Inventory" at bounding box center [56, 116] width 71 height 14
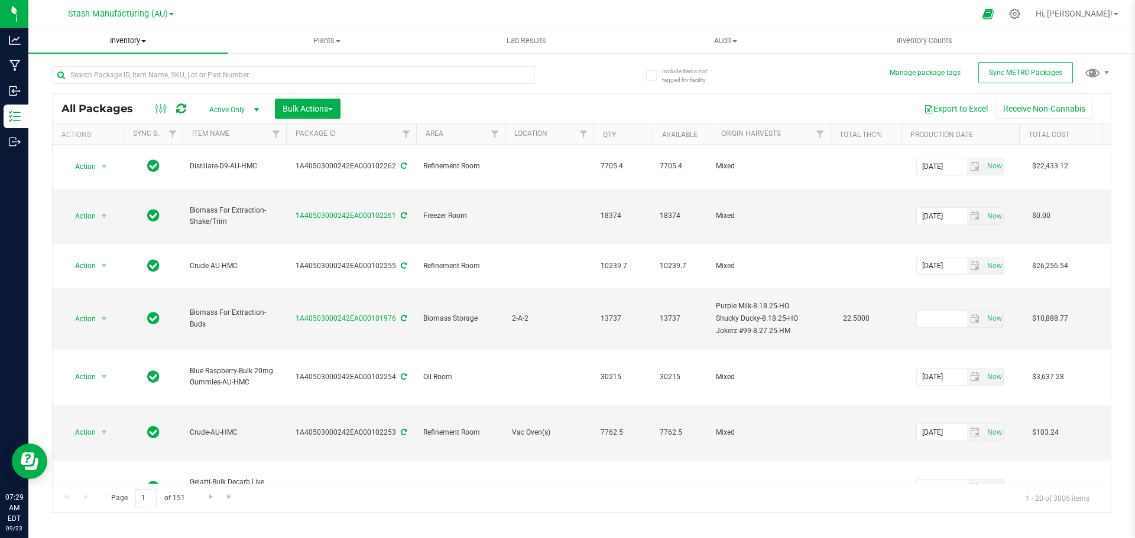
click at [135, 46] on uib-tab-heading "Inventory All packages All inventory Waste log Create inventory" at bounding box center [127, 40] width 199 height 25
click at [126, 145] on span "From bill of materials" at bounding box center [81, 142] width 107 height 10
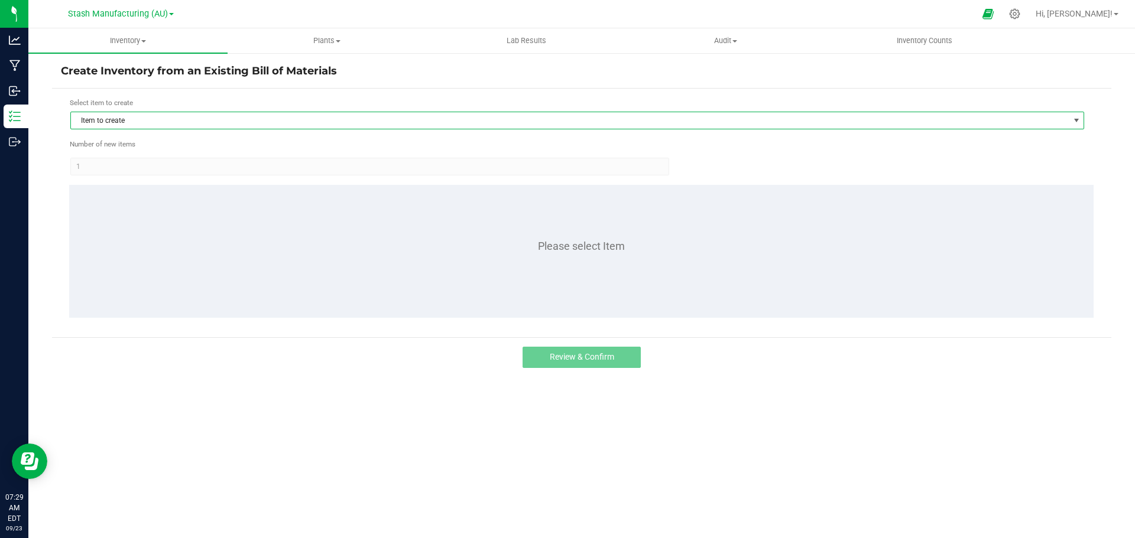
click at [164, 122] on span "Item to create" at bounding box center [570, 120] width 998 height 17
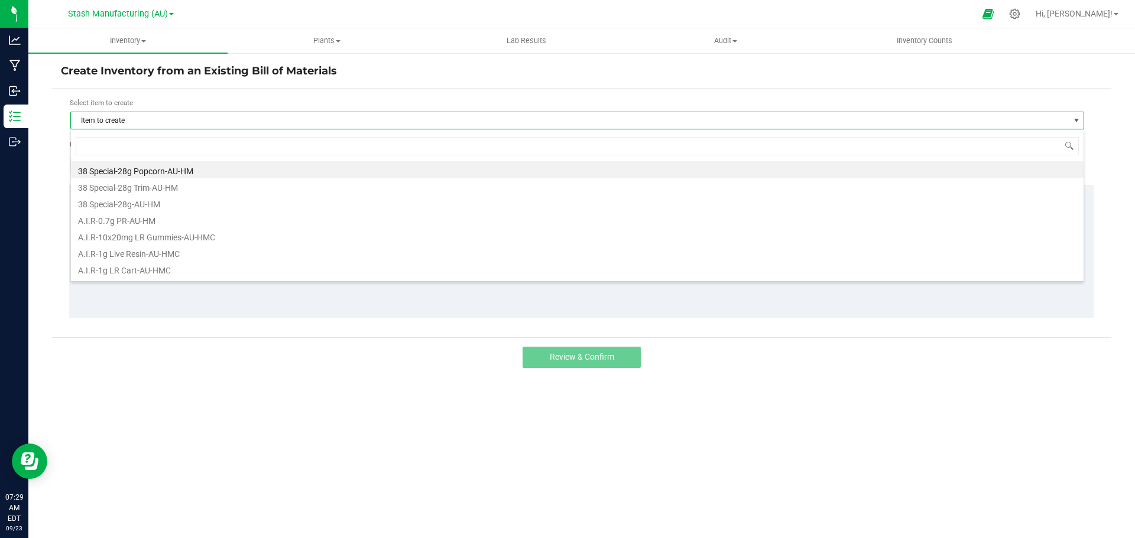
scroll to position [18, 1014]
type input "high fructose"
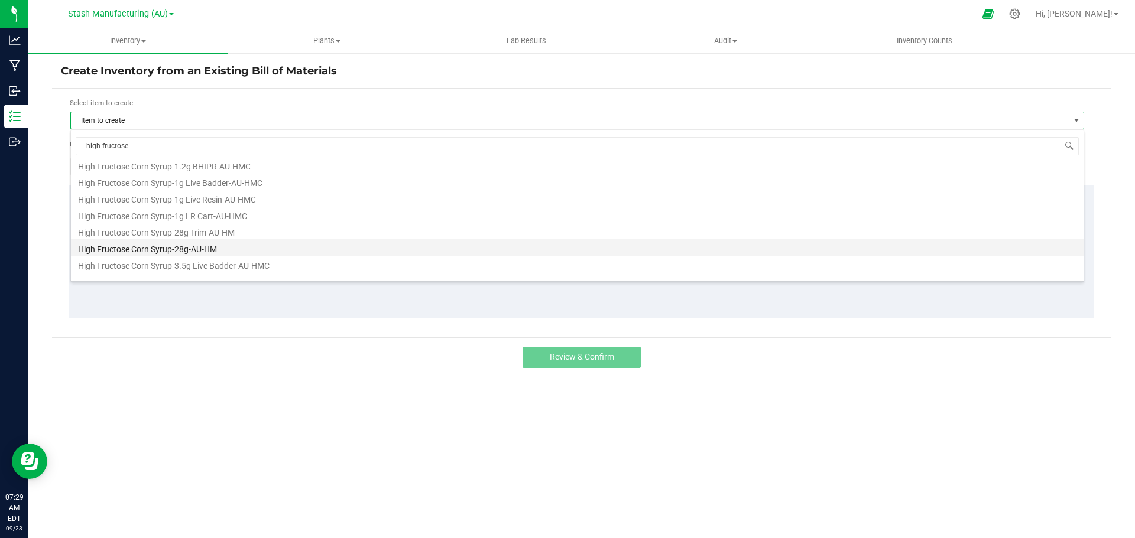
scroll to position [59, 0]
click at [226, 259] on li "High Fructose Corn Syrup-3.5g Live Resin-AU-HMC" at bounding box center [577, 259] width 1012 height 17
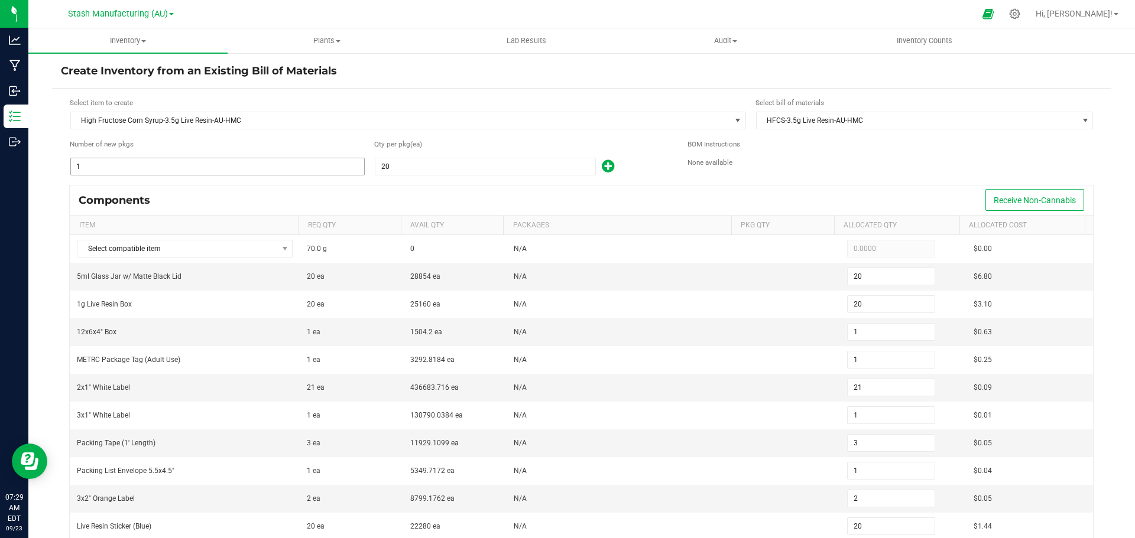
click at [193, 163] on input "1" at bounding box center [217, 166] width 293 height 17
type input "18"
type input "360"
type input "18"
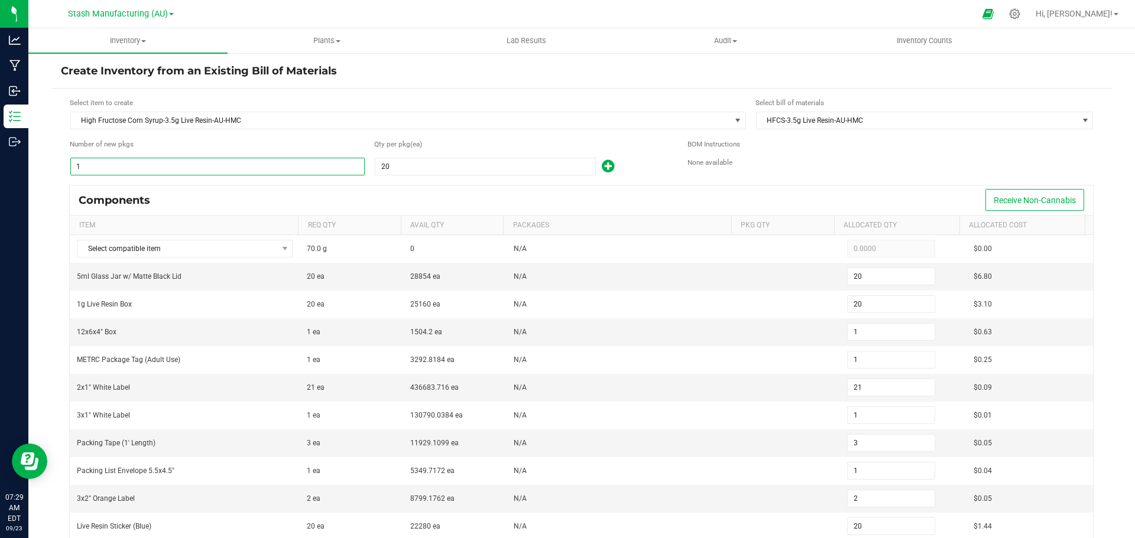
type input "18"
type input "378"
type input "18"
type input "54"
type input "18"
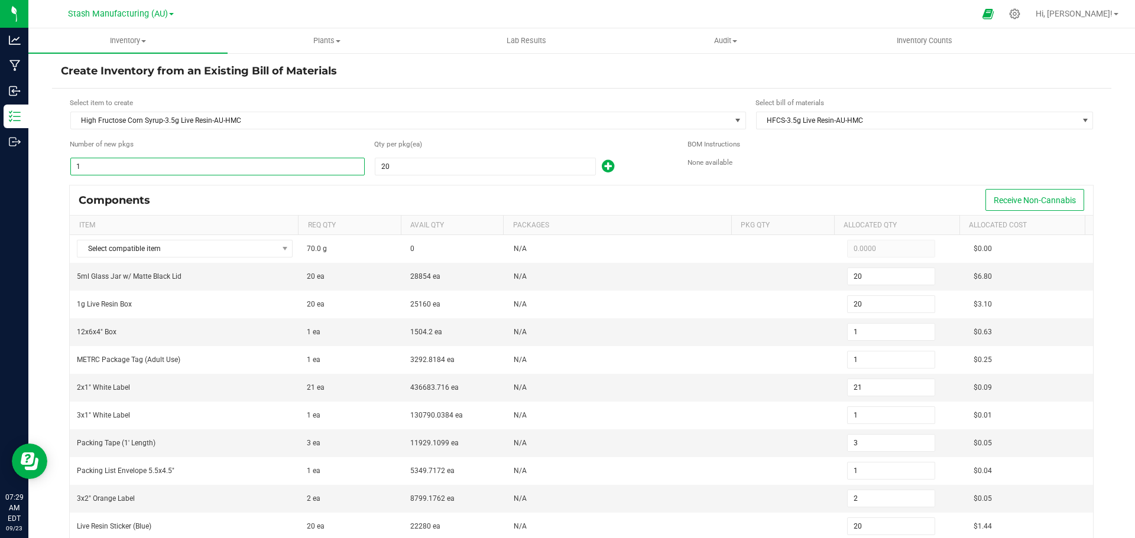
type input "36"
type input "360"
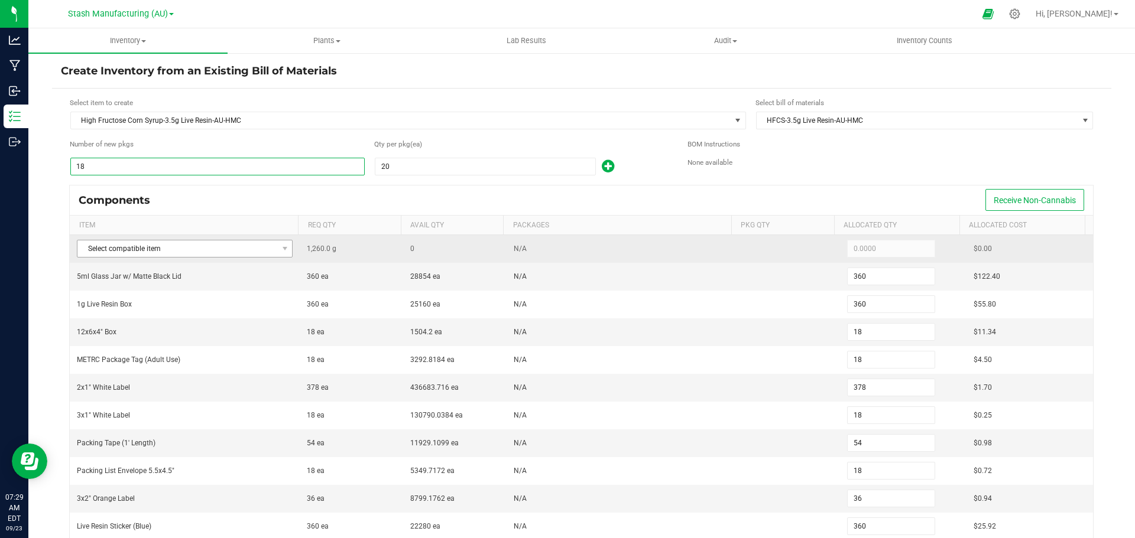
type input "18"
click at [144, 254] on span "Select compatible item" at bounding box center [177, 249] width 200 height 17
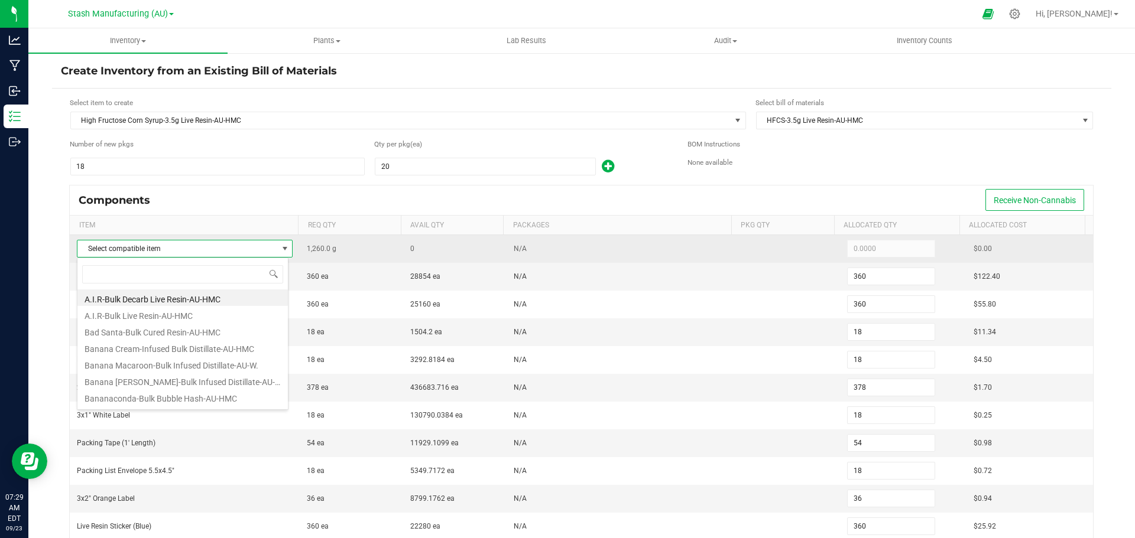
scroll to position [18, 212]
type input "high fr"
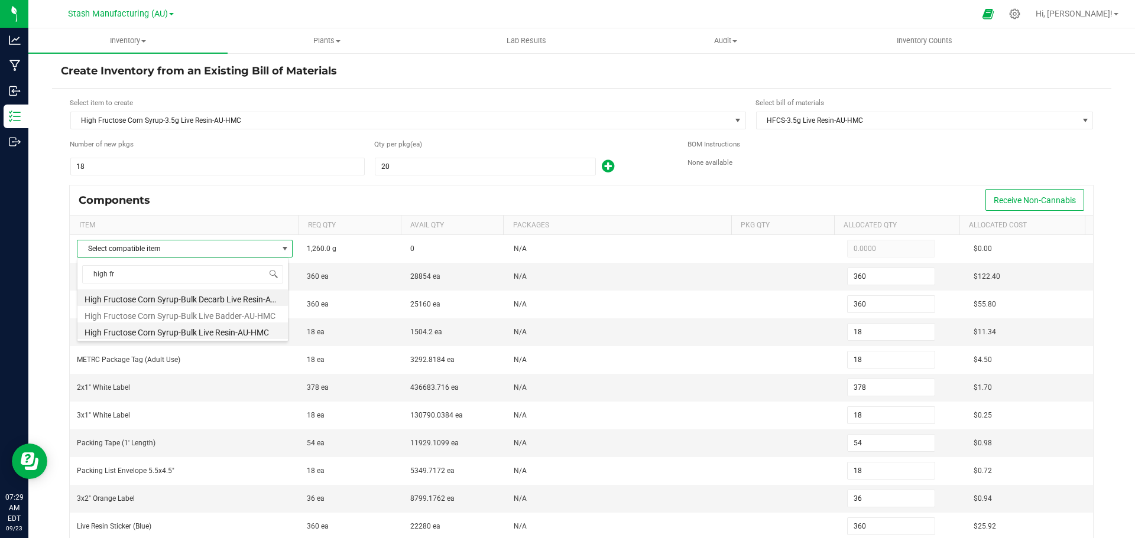
click at [199, 332] on li "High Fructose Corn Syrup-Bulk Live Resin-AU-HMC" at bounding box center [182, 331] width 210 height 17
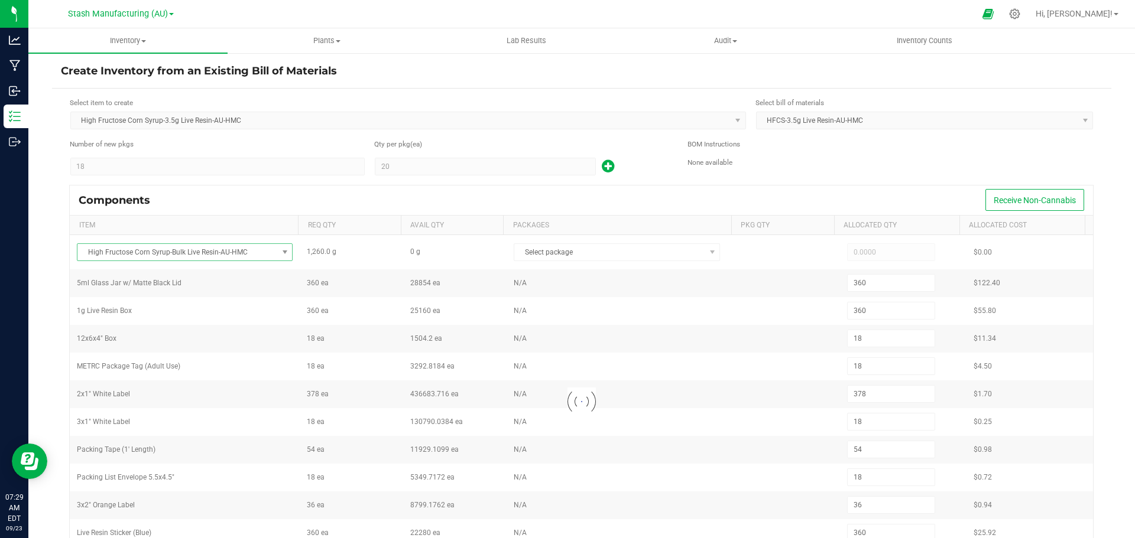
click at [579, 252] on div at bounding box center [581, 401] width 1023 height 333
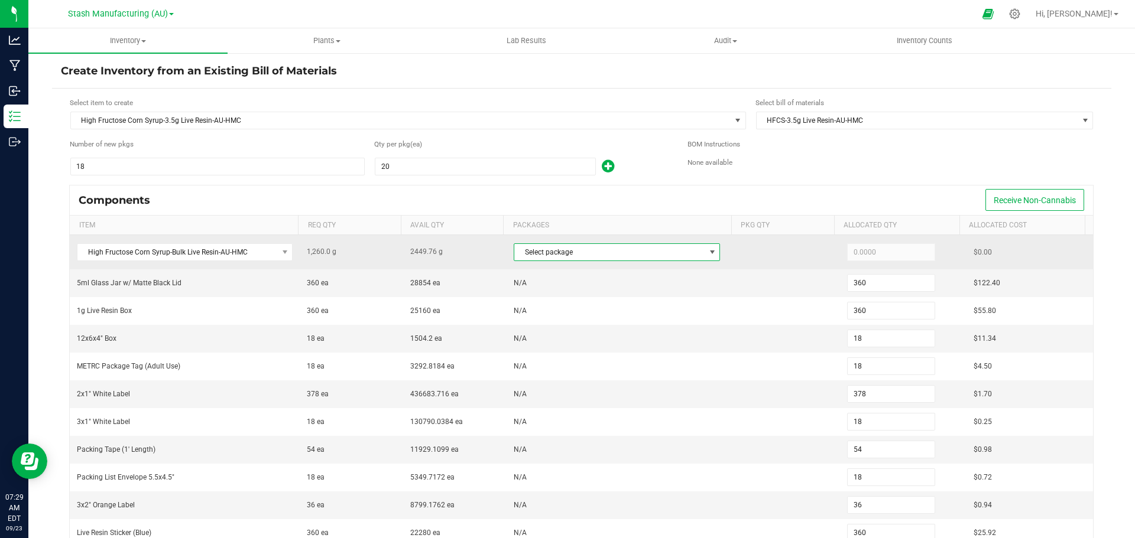
click at [583, 249] on span "Select package" at bounding box center [609, 252] width 190 height 17
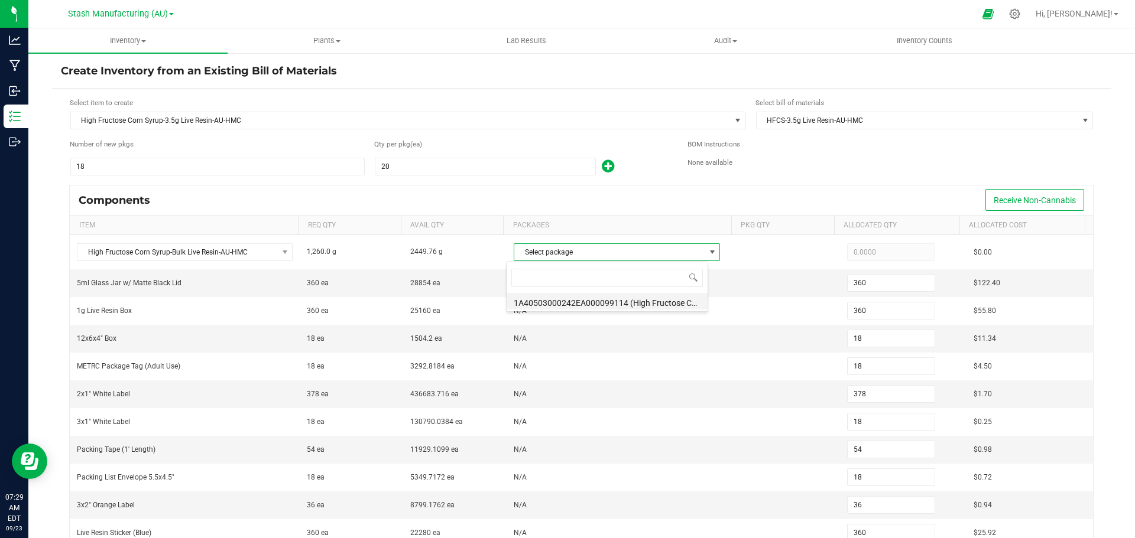
click at [589, 302] on li "1A40503000242EA000099114 (High Fructose Corn Syrup-Bulk Live Resin-AU-H)" at bounding box center [607, 301] width 201 height 17
type input "1,260.0000"
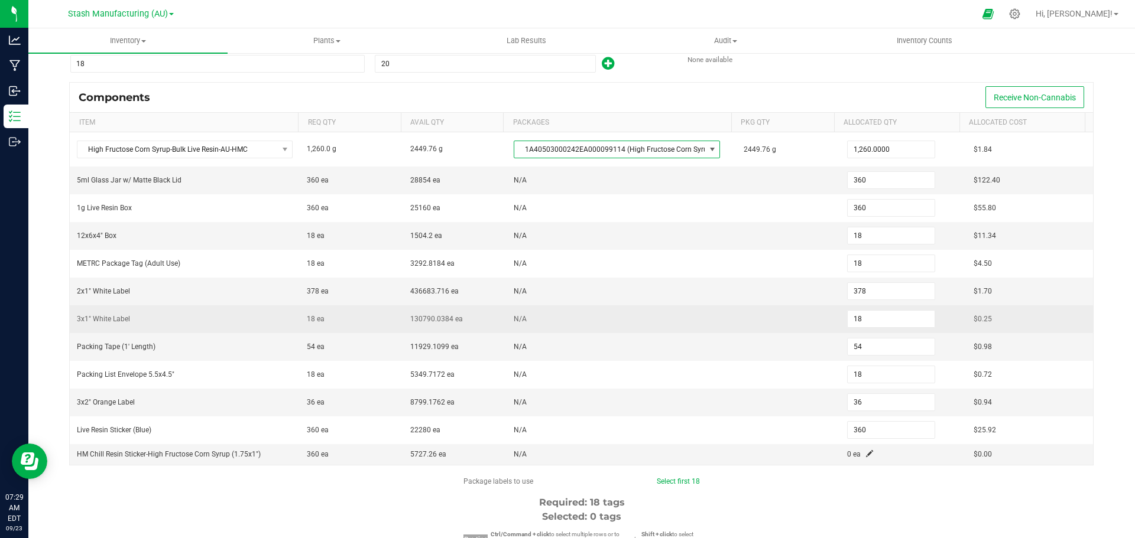
scroll to position [118, 0]
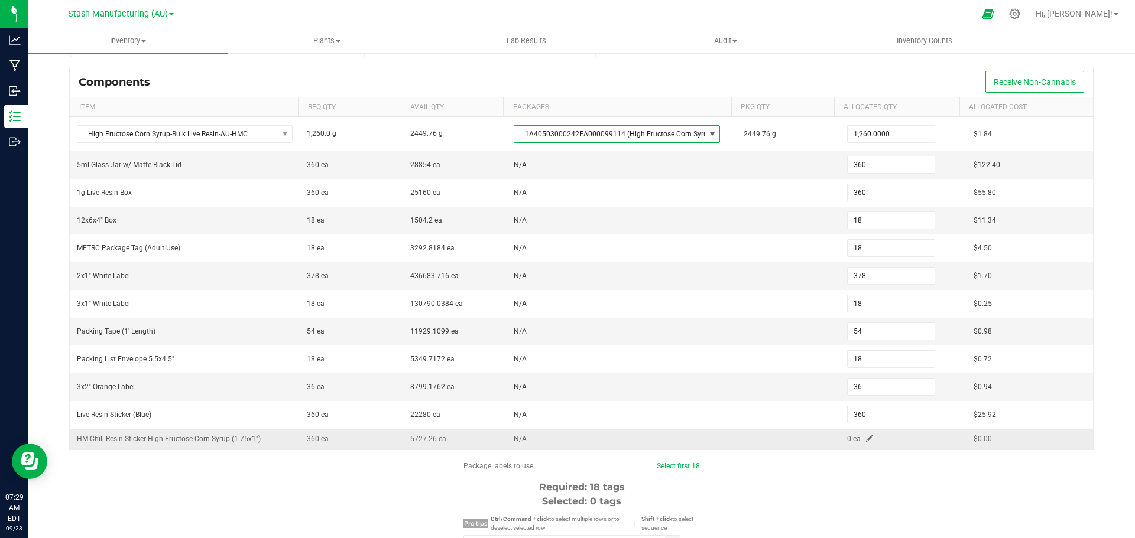
click at [866, 439] on span at bounding box center [869, 438] width 7 height 7
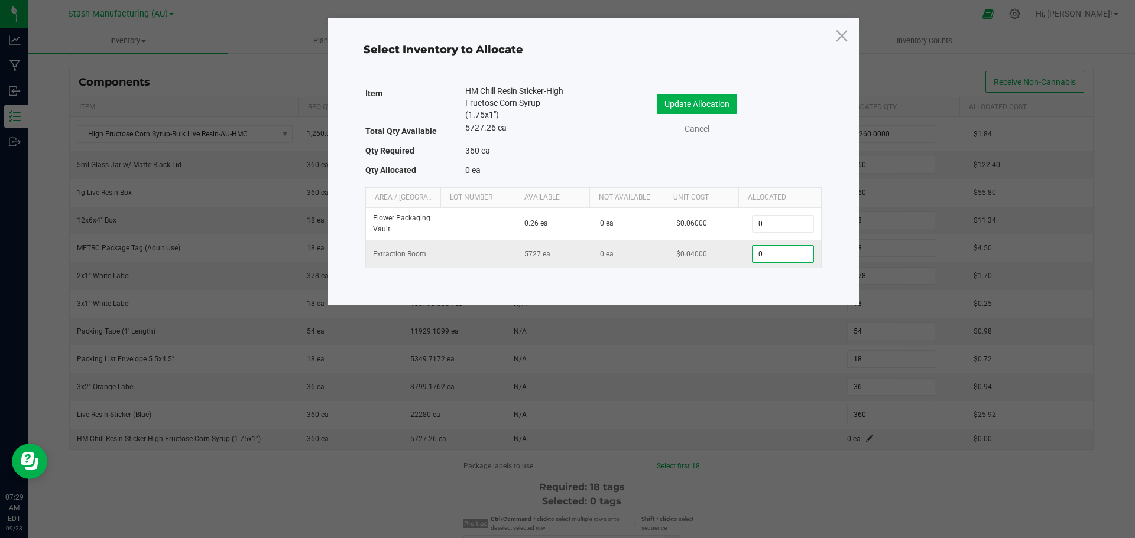
click at [777, 246] on input "0" at bounding box center [782, 254] width 60 height 17
type input "360"
click at [705, 102] on button "Update Allocation" at bounding box center [697, 104] width 80 height 20
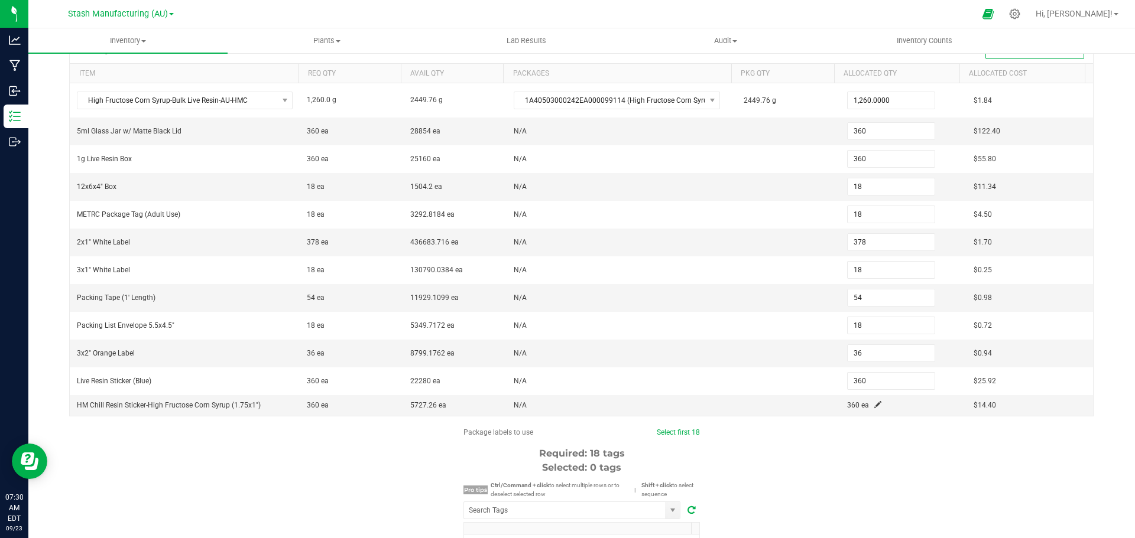
scroll to position [296, 0]
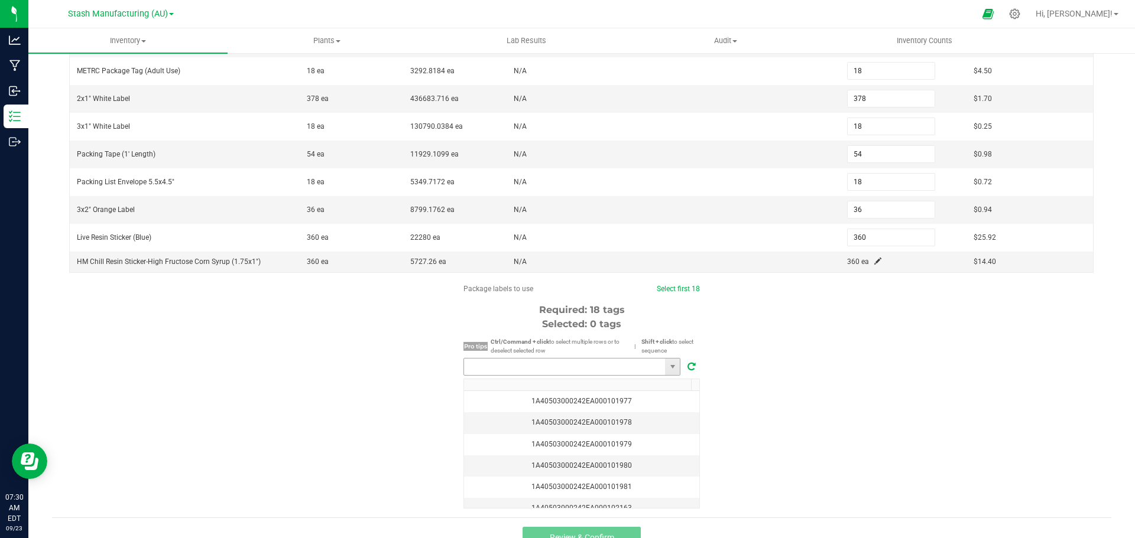
click at [561, 363] on input "NO DATA FOUND" at bounding box center [564, 367] width 201 height 17
click at [544, 388] on li "1A40503000242EA000102263" at bounding box center [568, 389] width 216 height 20
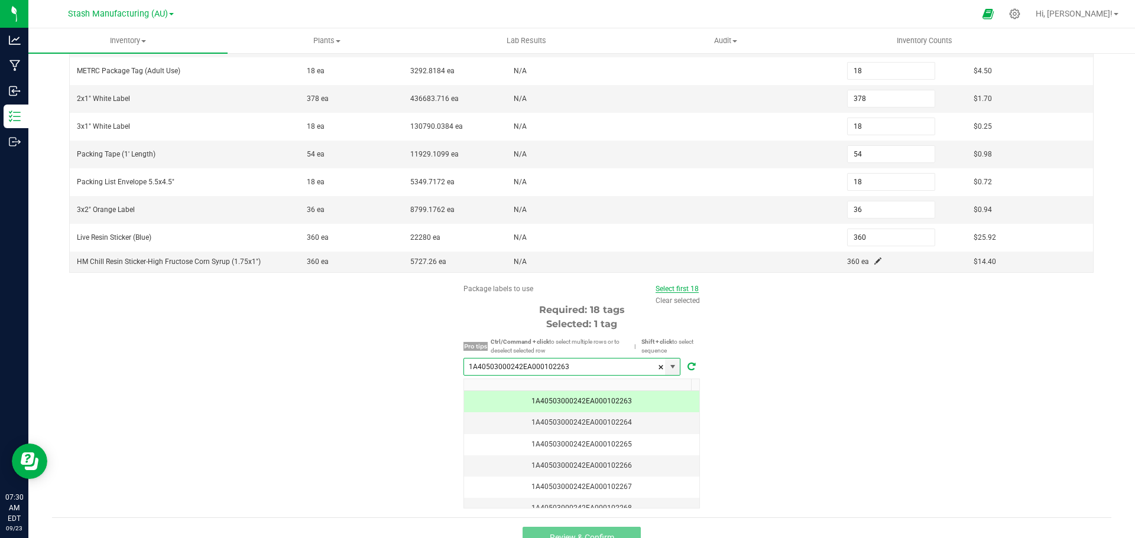
type input "1A40503000242EA000102263"
click at [693, 287] on link "Select first 18" at bounding box center [676, 289] width 43 height 8
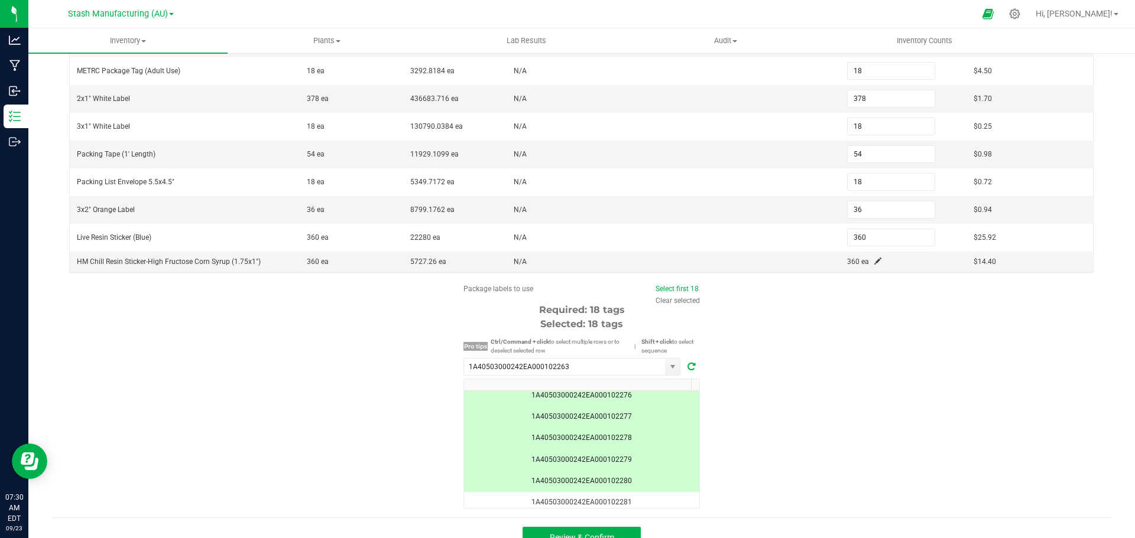
scroll to position [296, 0]
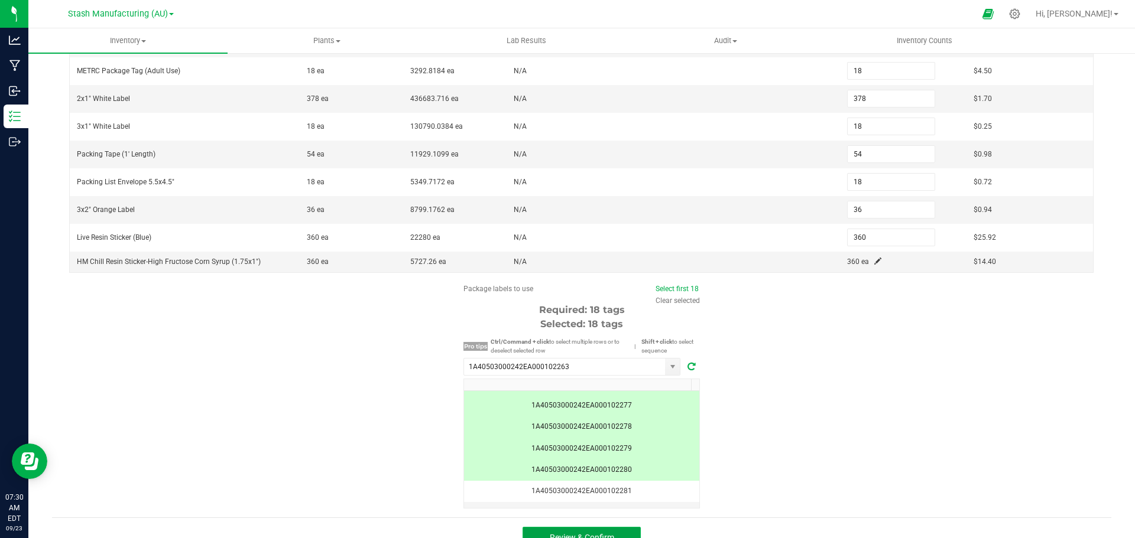
click at [559, 530] on button "Review & Confirm" at bounding box center [581, 537] width 118 height 21
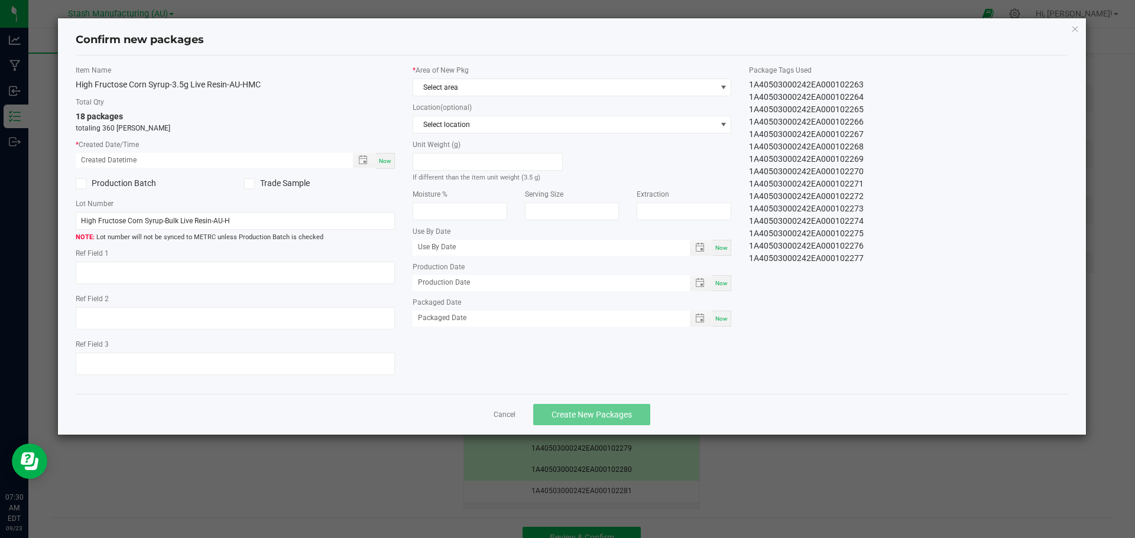
type input "[DATE]"
click at [388, 164] on span "Now" at bounding box center [385, 161] width 12 height 7
type input "[DATE] 07:30 AM"
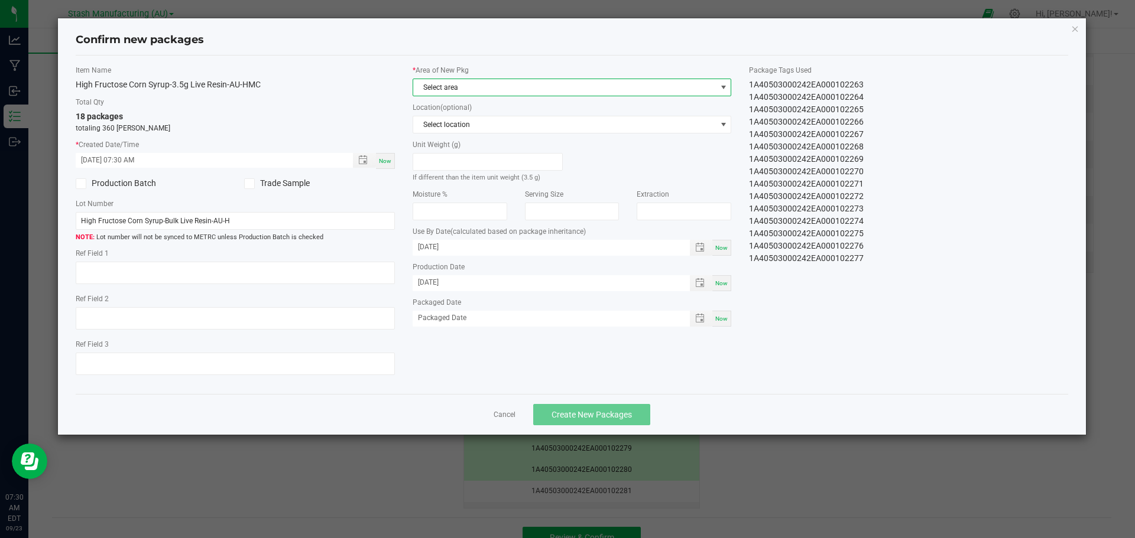
click at [494, 87] on span "Select area" at bounding box center [564, 87] width 303 height 17
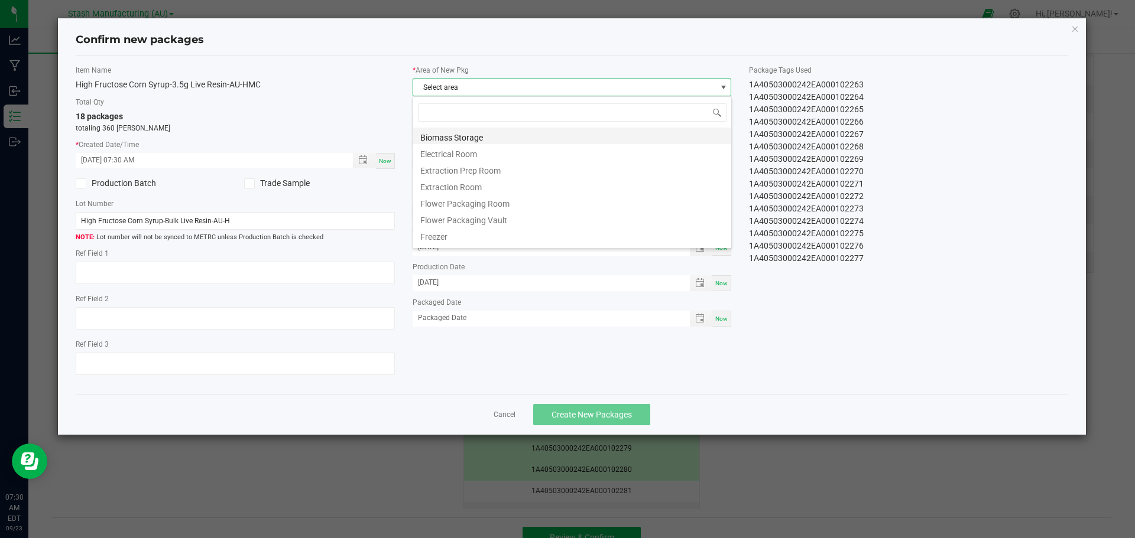
scroll to position [18, 319]
click at [492, 204] on li "Flower Packaging Room" at bounding box center [572, 202] width 318 height 17
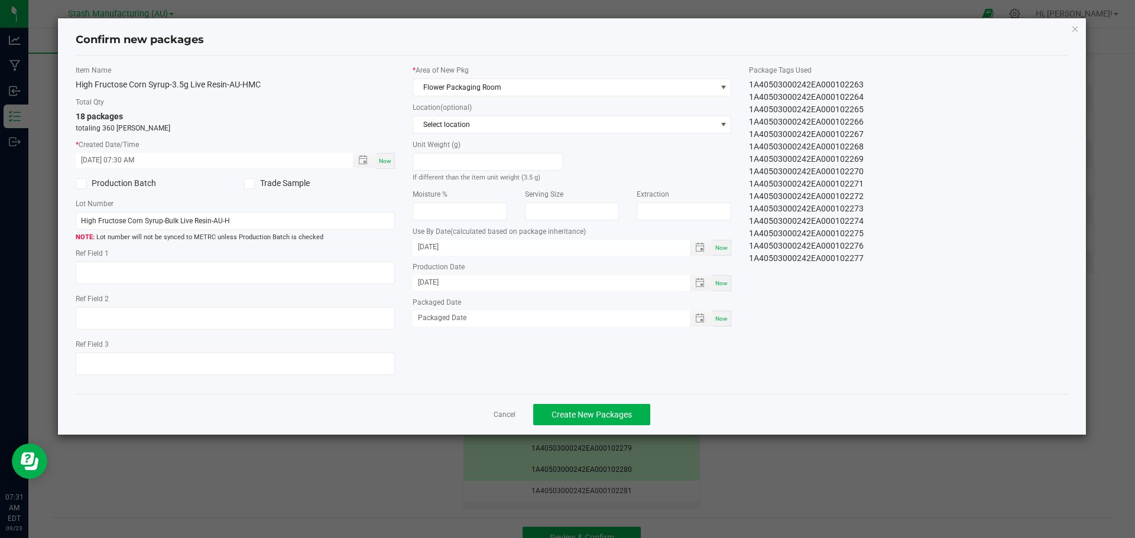
click at [723, 318] on span "Now" at bounding box center [721, 319] width 12 height 7
type input "[DATE]"
click at [615, 418] on span "Create New Packages" at bounding box center [591, 414] width 80 height 9
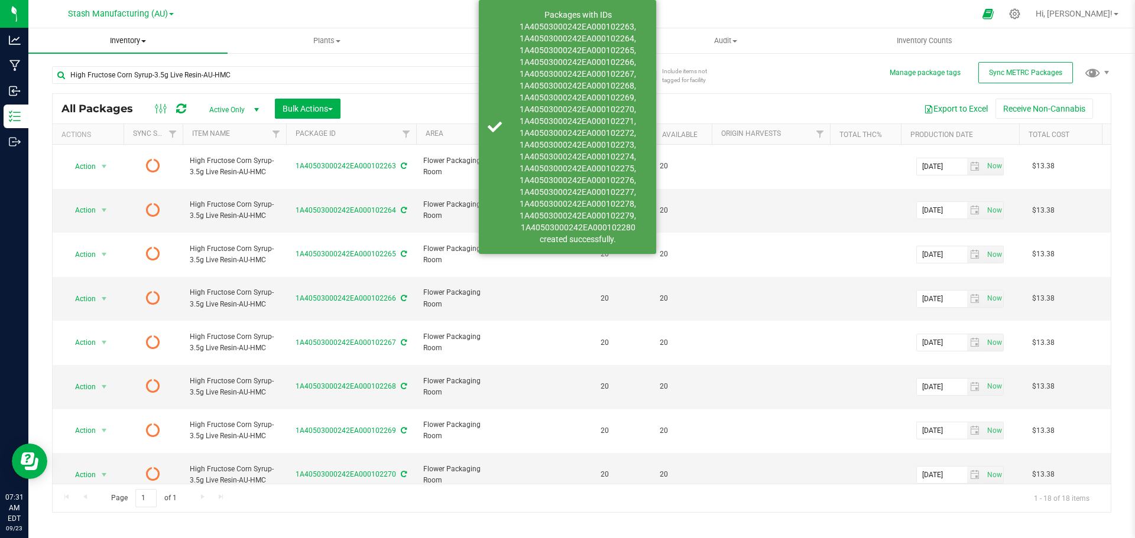
click at [132, 38] on span "Inventory" at bounding box center [127, 40] width 199 height 11
click at [120, 145] on span "From bill of materials" at bounding box center [81, 142] width 107 height 10
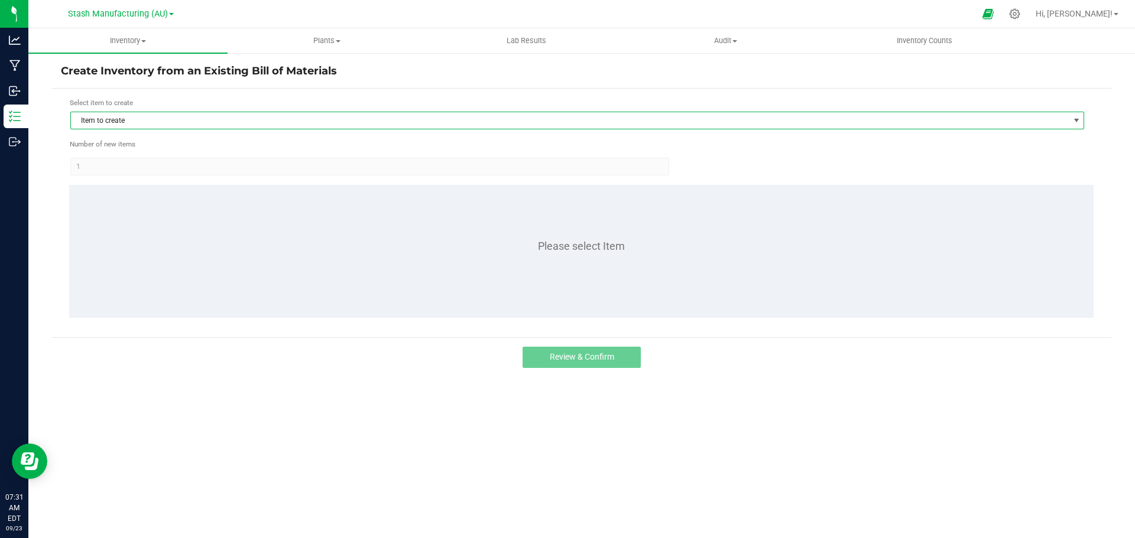
click at [180, 122] on span "Item to create" at bounding box center [570, 120] width 998 height 17
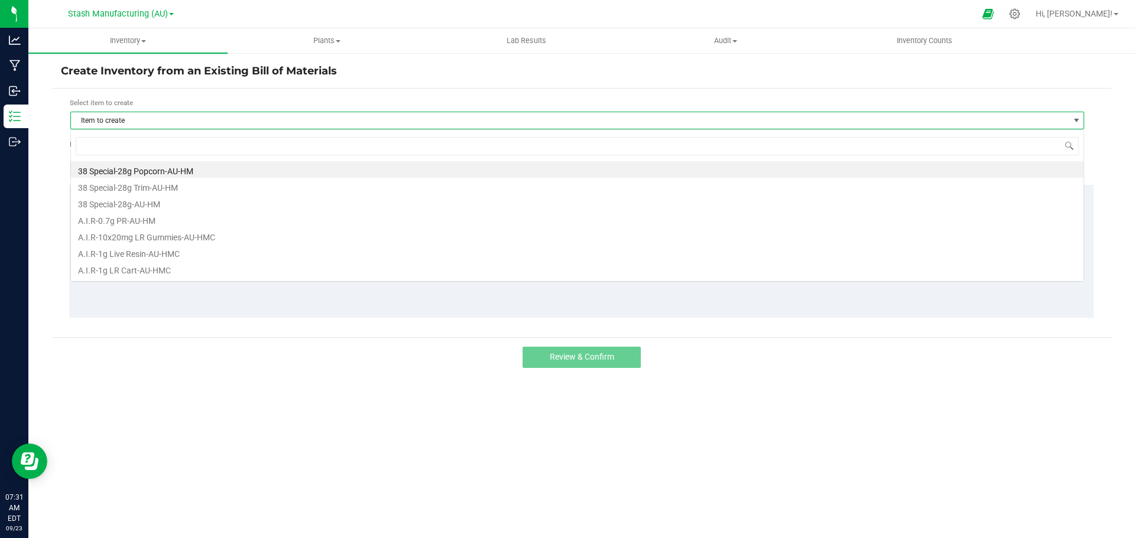
scroll to position [18, 1014]
type input "high"
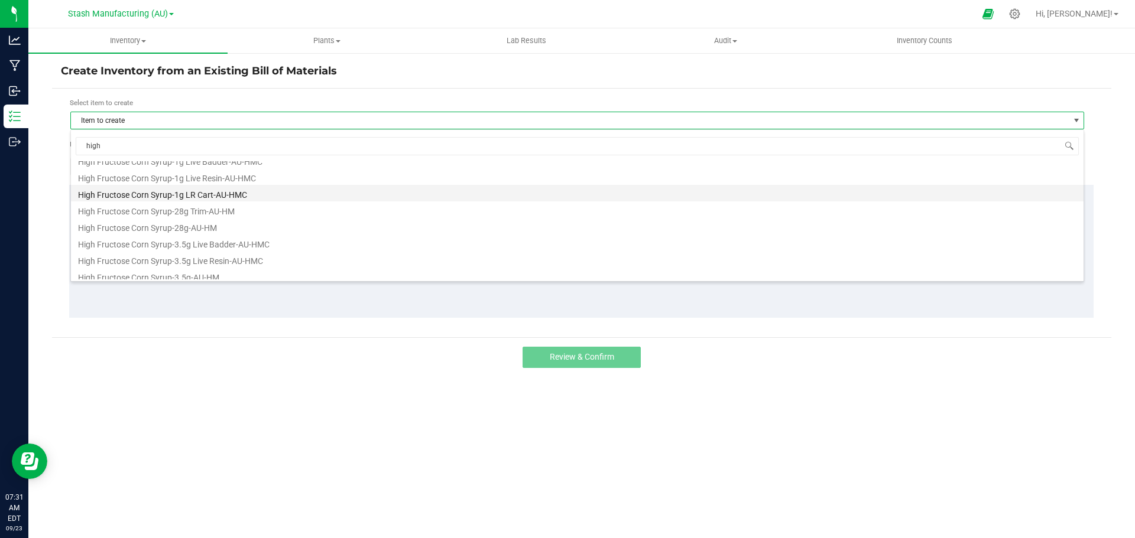
scroll to position [64, 0]
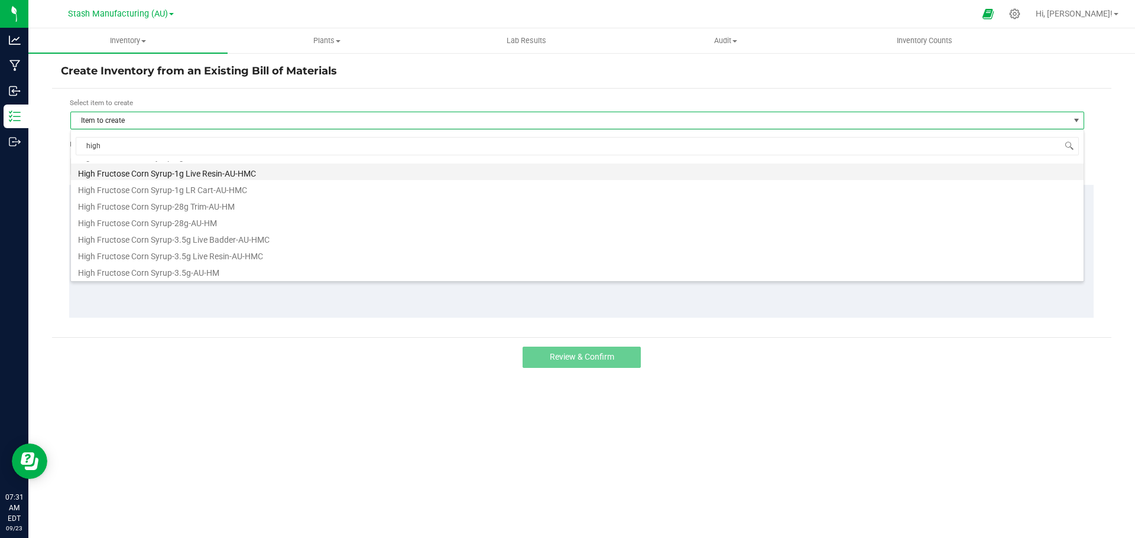
click at [228, 173] on li "High Fructose Corn Syrup-1g Live Resin-AU-HMC" at bounding box center [577, 172] width 1012 height 17
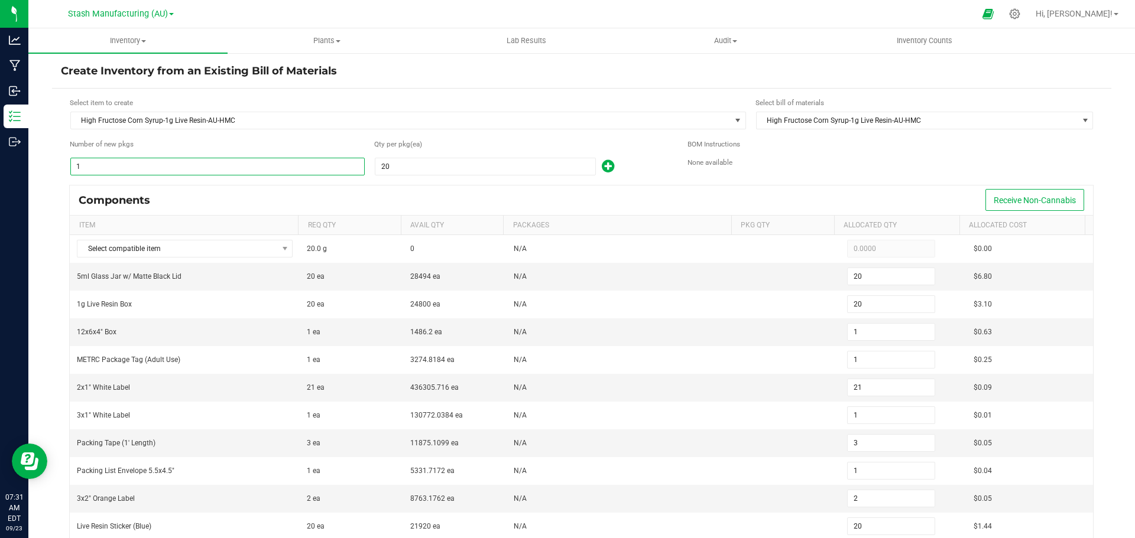
click at [181, 166] on input "1" at bounding box center [217, 166] width 293 height 17
type input "5"
type input "100"
type input "5"
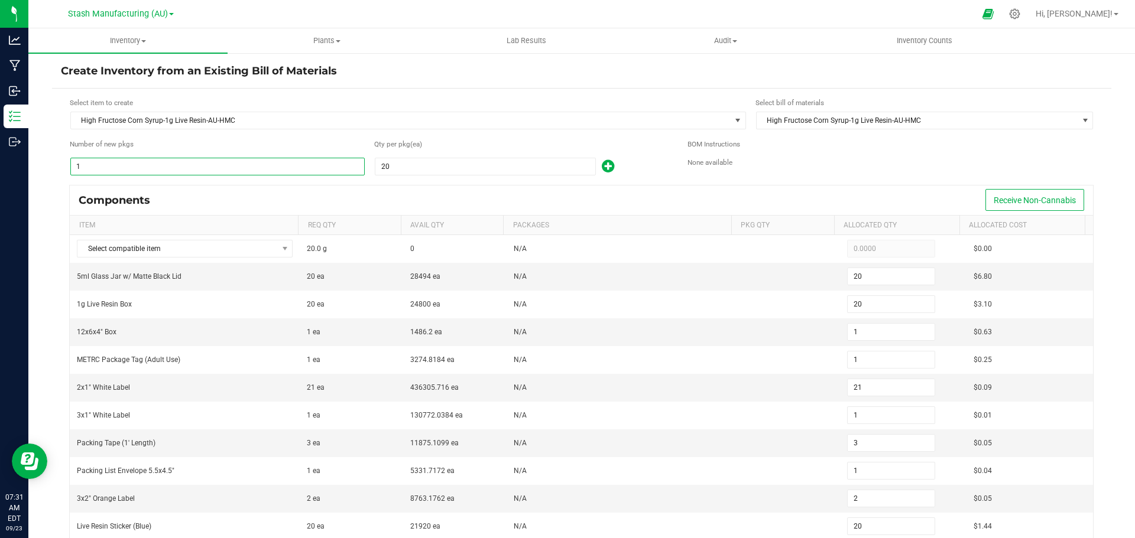
type input "5"
type input "105"
type input "5"
type input "15"
type input "5"
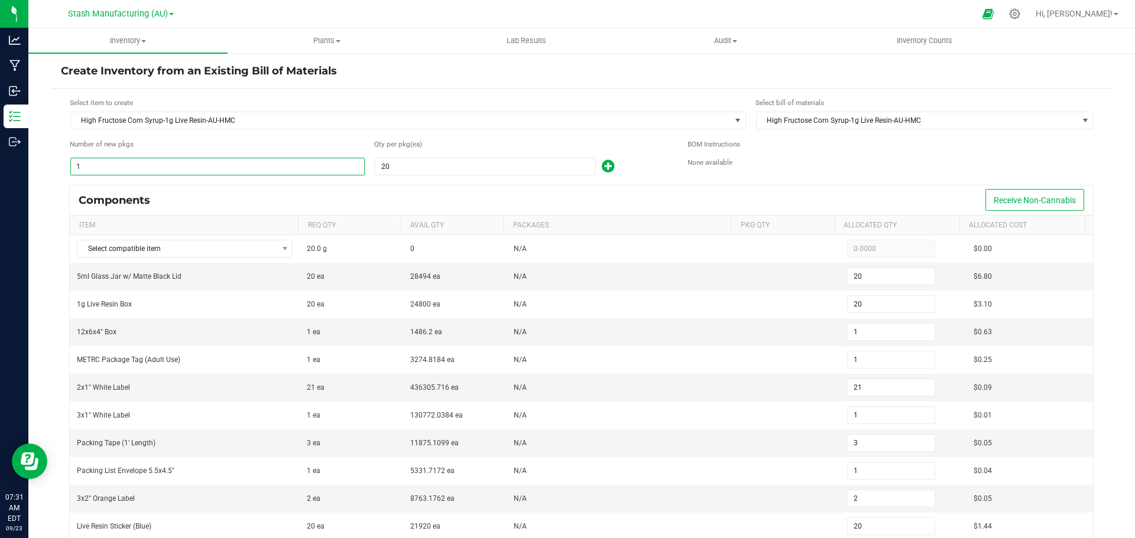
type input "10"
type input "100"
type input "55"
type input "1,100"
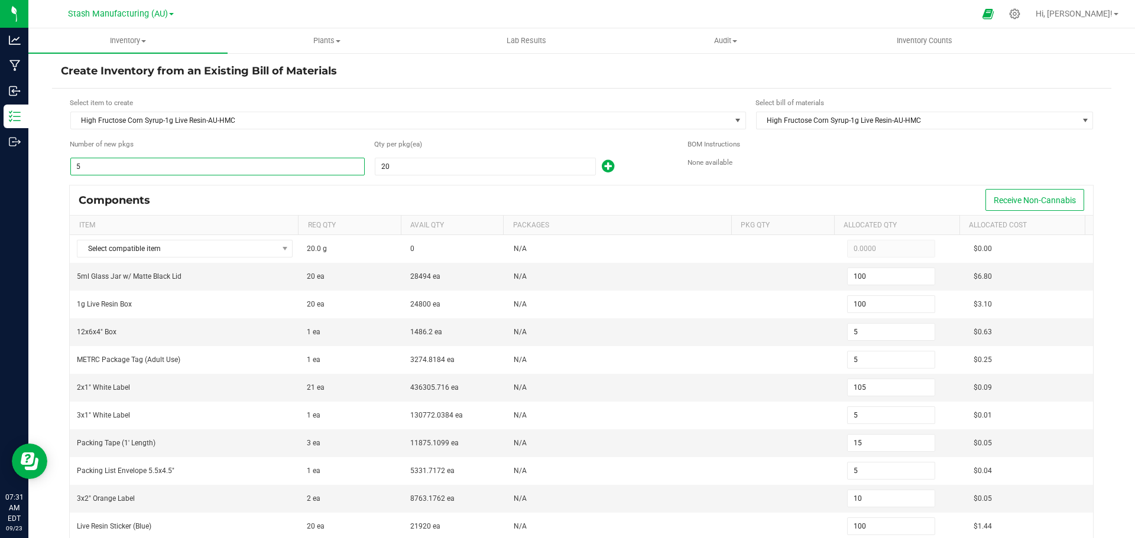
type input "55"
type input "1,155"
type input "55"
type input "165"
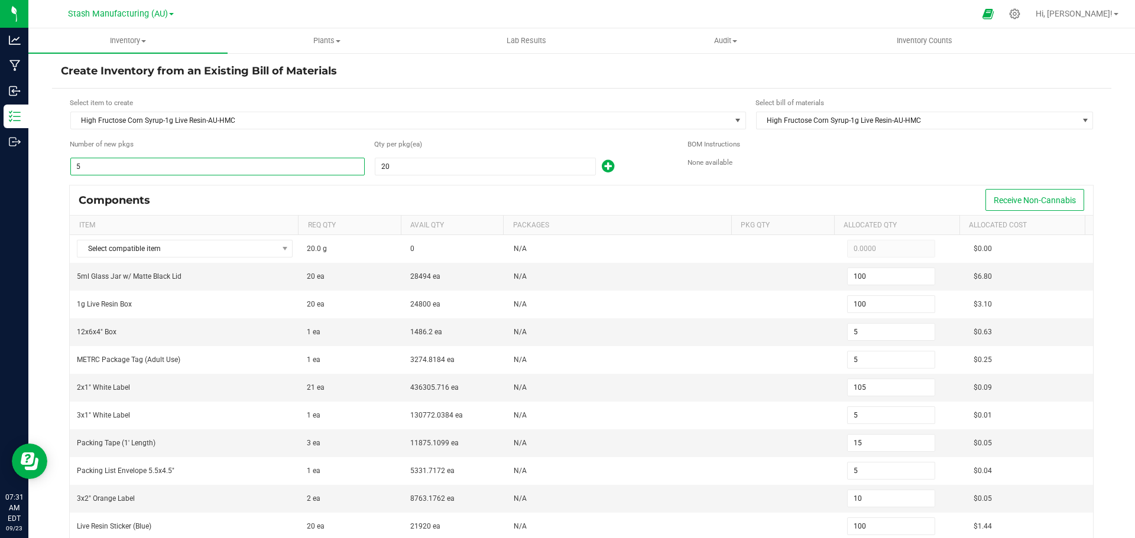
type input "55"
type input "110"
type input "1,100"
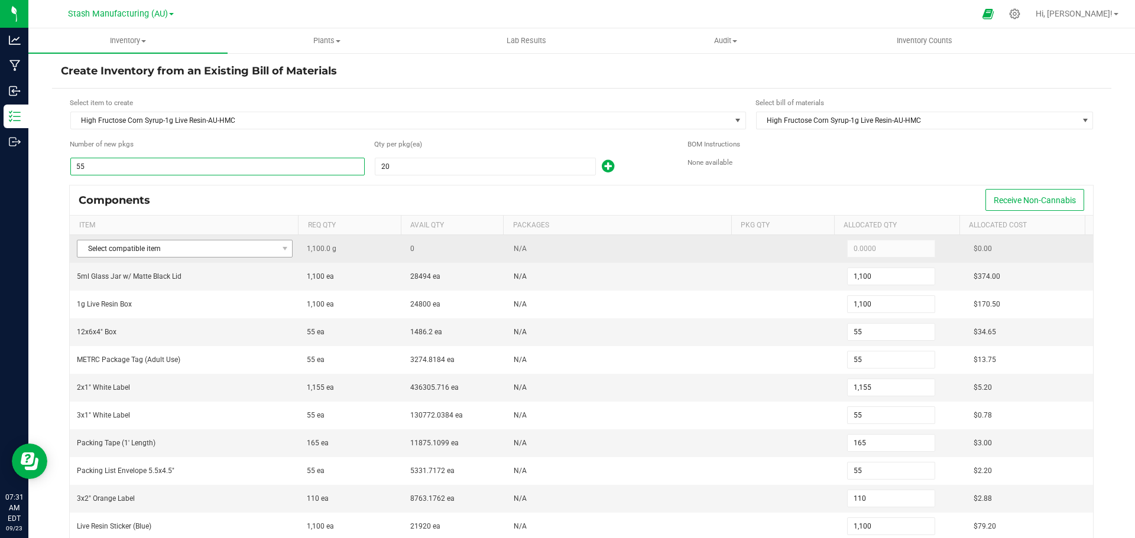
type input "55"
click at [181, 245] on span "Select compatible item" at bounding box center [177, 249] width 200 height 17
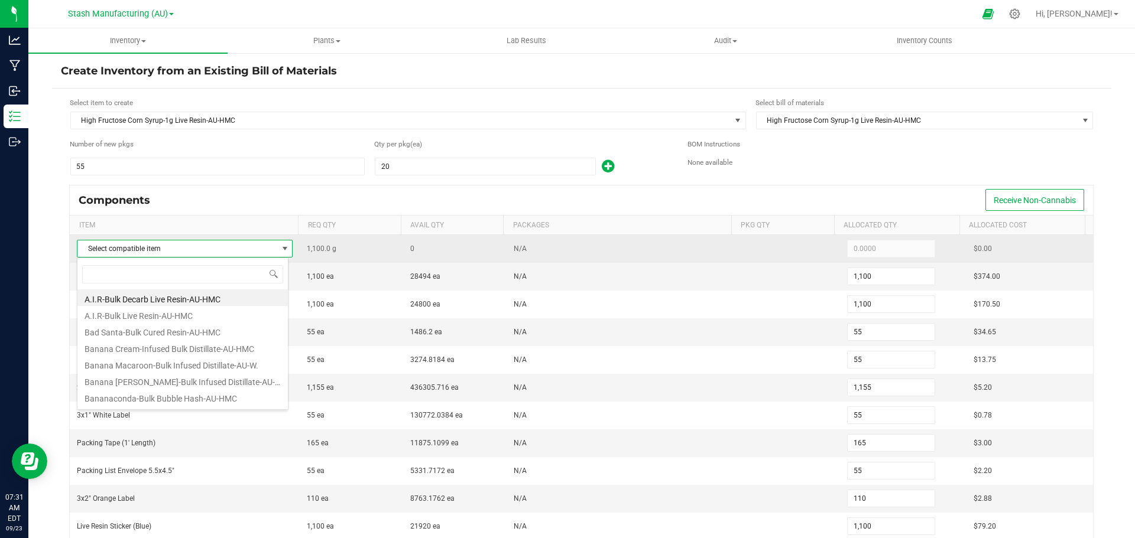
scroll to position [18, 212]
type input "high"
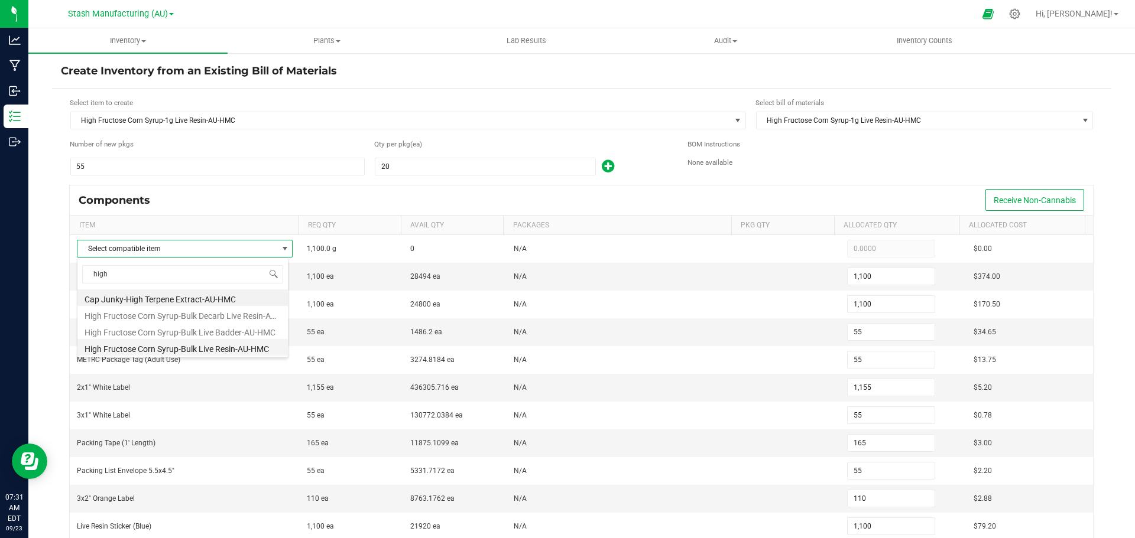
click at [235, 348] on li "High Fructose Corn Syrup-Bulk Live Resin-AU-HMC" at bounding box center [182, 347] width 210 height 17
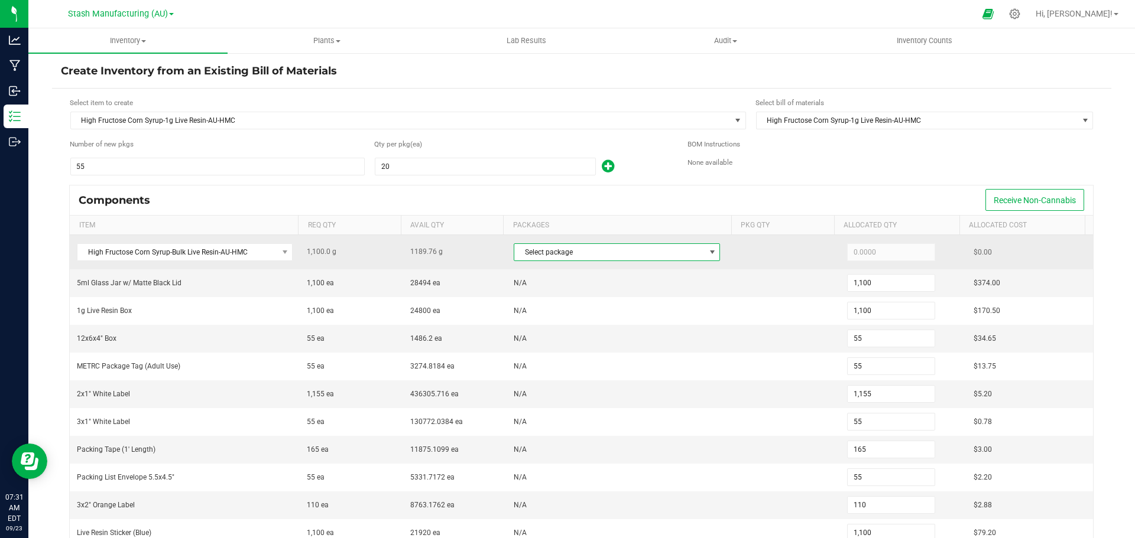
click at [559, 252] on span "Select package" at bounding box center [609, 252] width 190 height 17
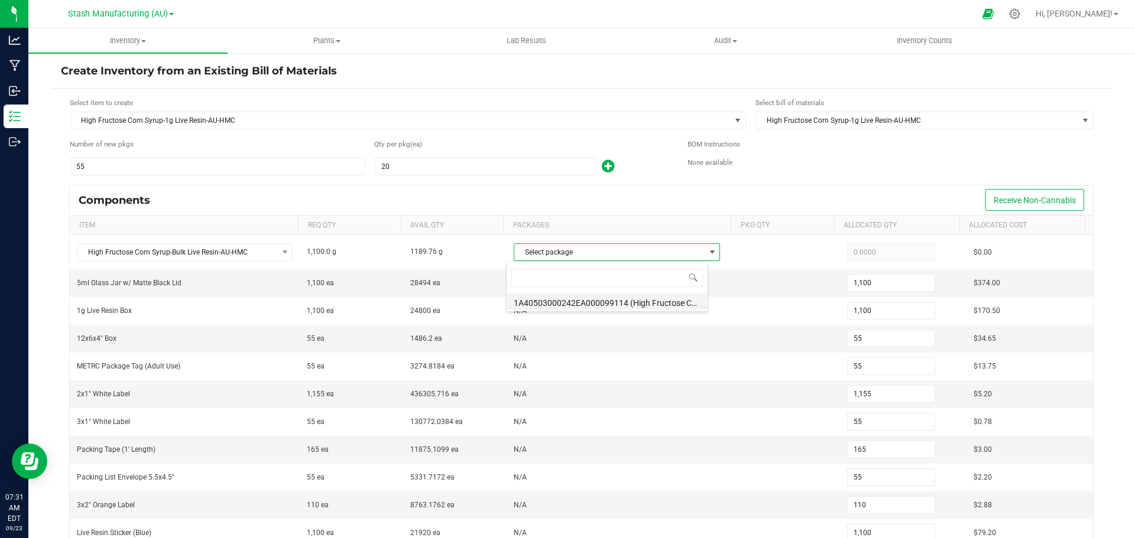
scroll to position [18, 202]
click at [574, 305] on li "1A40503000242EA000099114 (High Fructose Corn Syrup-Bulk Live Resin-AU-H)" at bounding box center [607, 301] width 201 height 17
type input "1,100.0000"
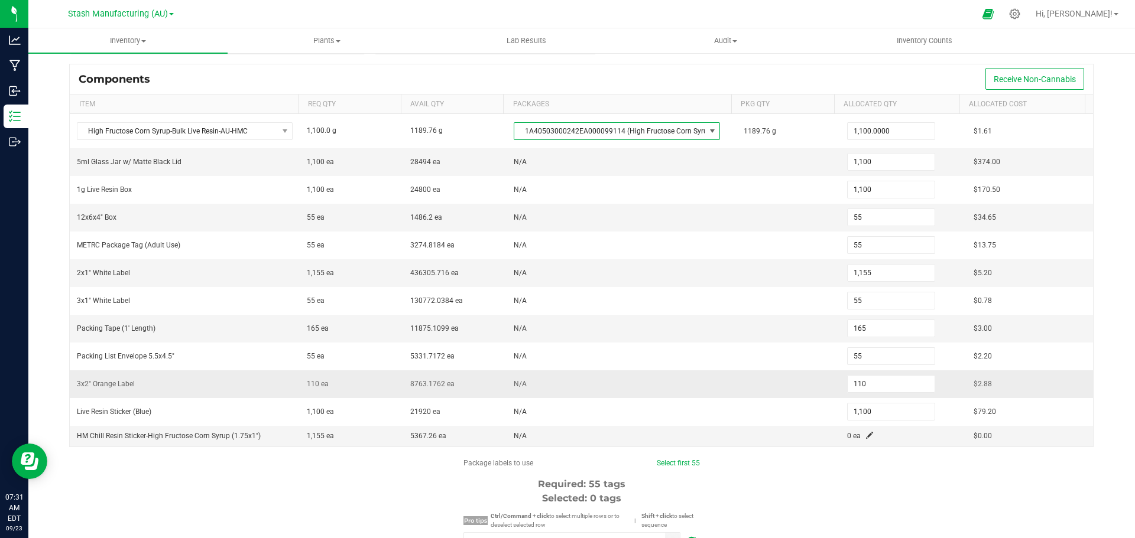
scroll to position [236, 0]
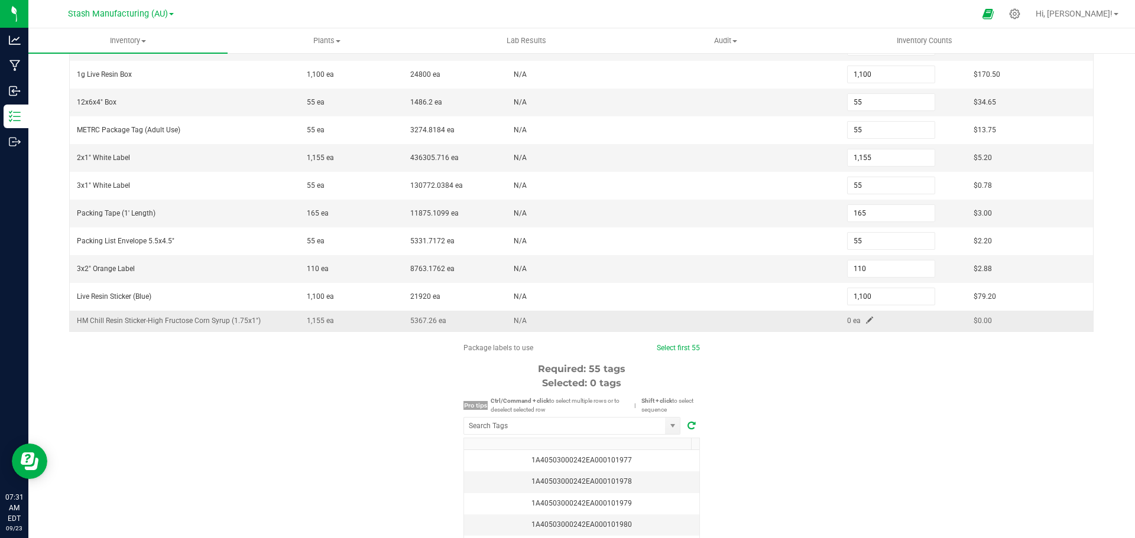
click at [849, 319] on td "0 ea" at bounding box center [903, 321] width 126 height 21
click at [866, 322] on span at bounding box center [869, 320] width 7 height 7
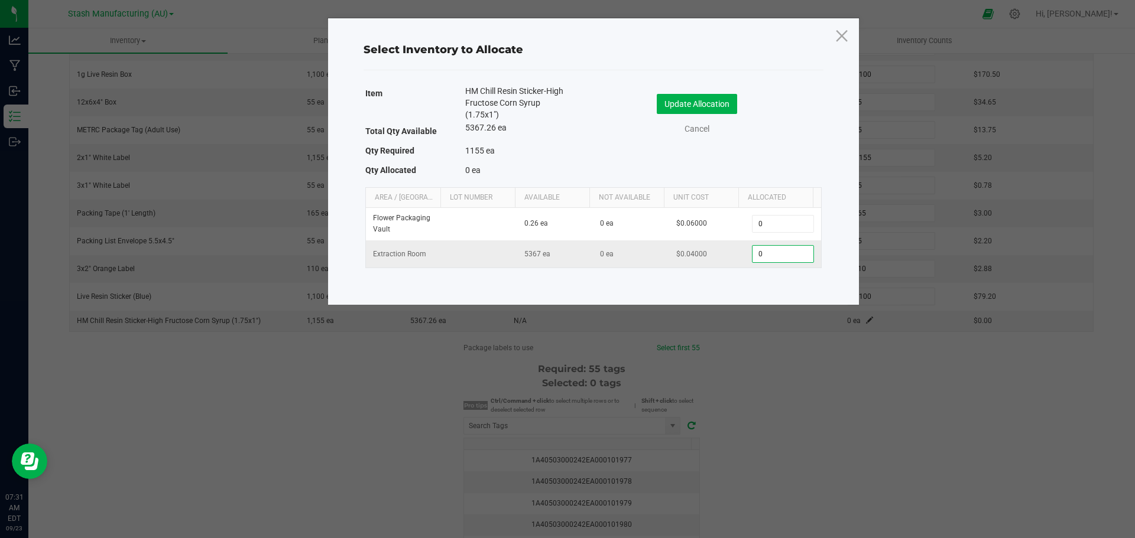
click at [764, 246] on input "0" at bounding box center [782, 254] width 60 height 17
type input "1,155"
click at [700, 102] on button "Update Allocation" at bounding box center [697, 104] width 80 height 20
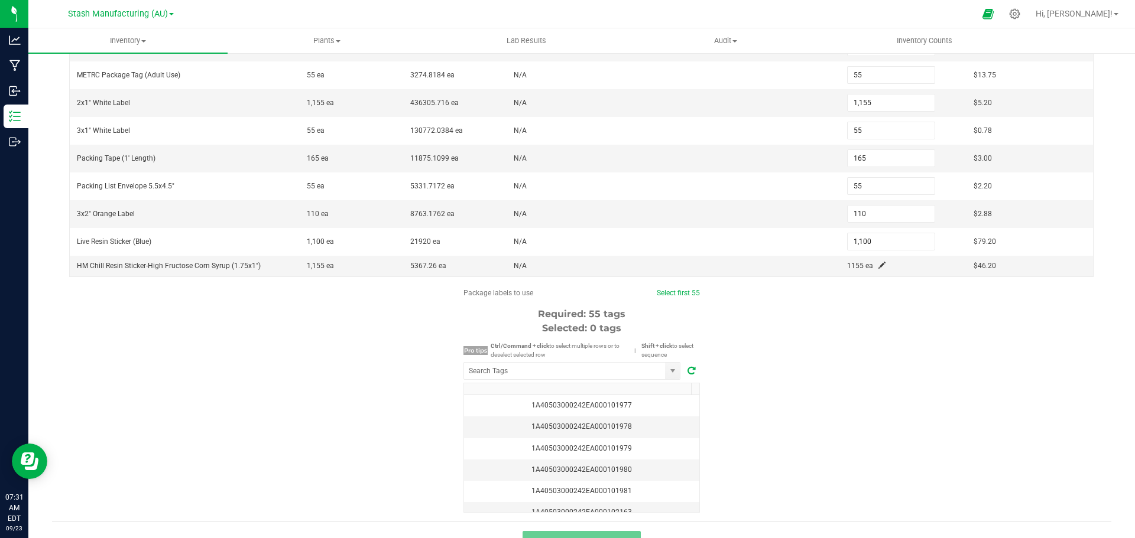
scroll to position [314, 0]
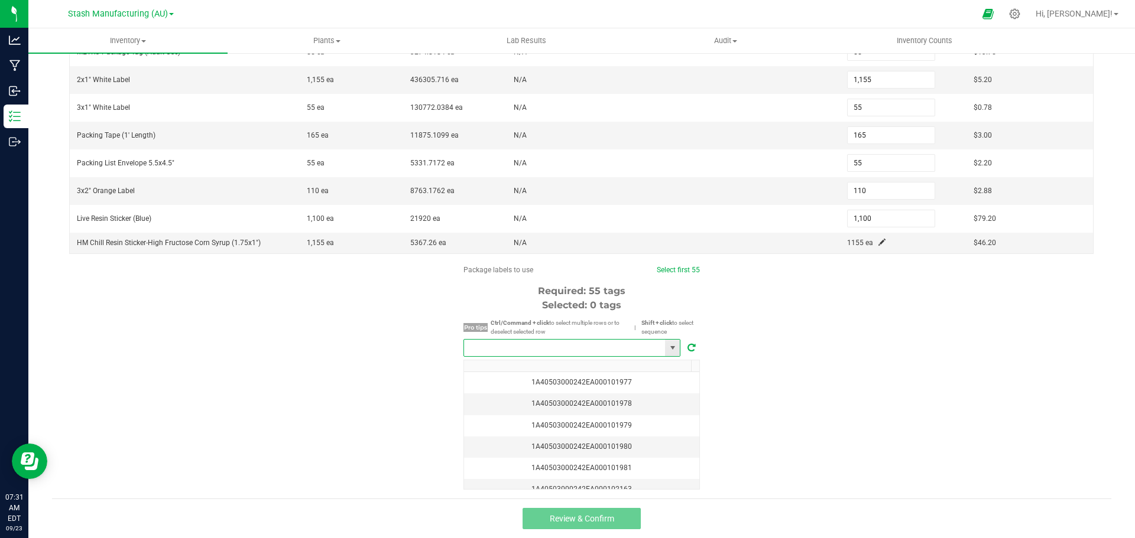
click at [586, 349] on input "NO DATA FOUND" at bounding box center [564, 348] width 201 height 17
click at [583, 368] on li "1A40503000242EA000102281" at bounding box center [568, 370] width 216 height 20
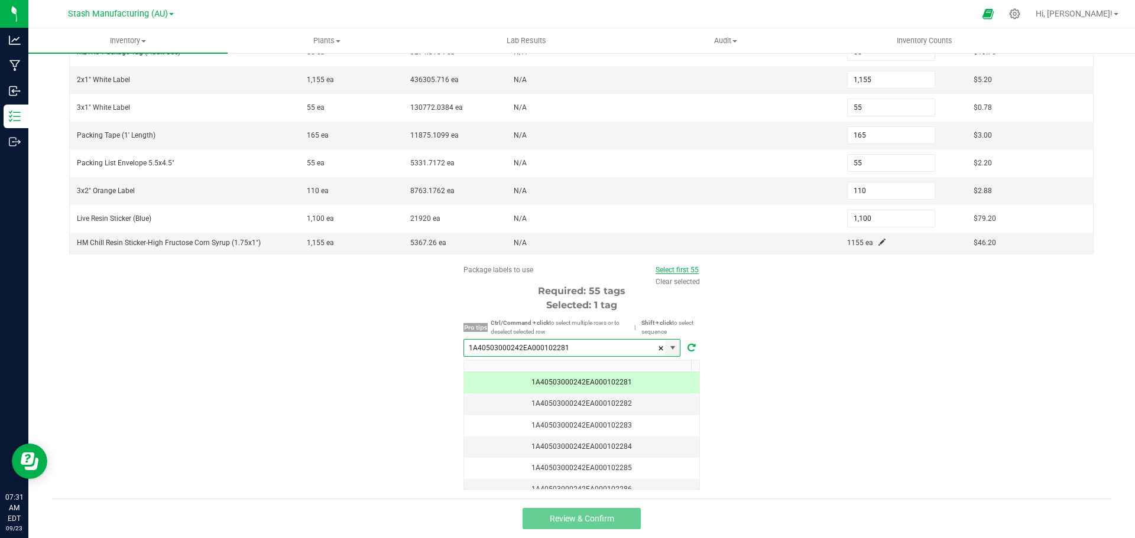
type input "1A40503000242EA000102281"
click at [681, 271] on link "Select first 55" at bounding box center [676, 270] width 43 height 8
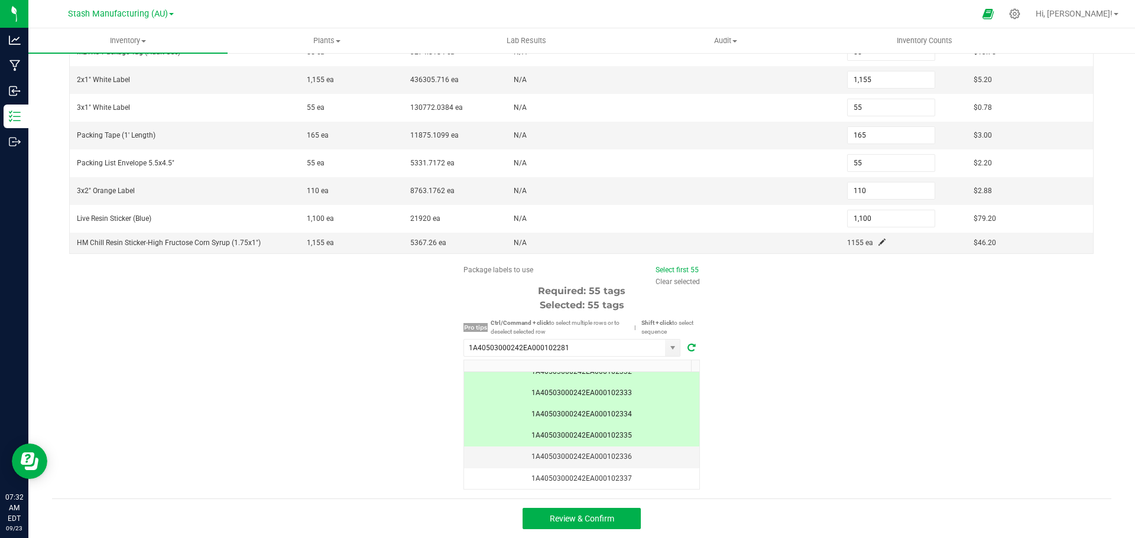
scroll to position [1123, 0]
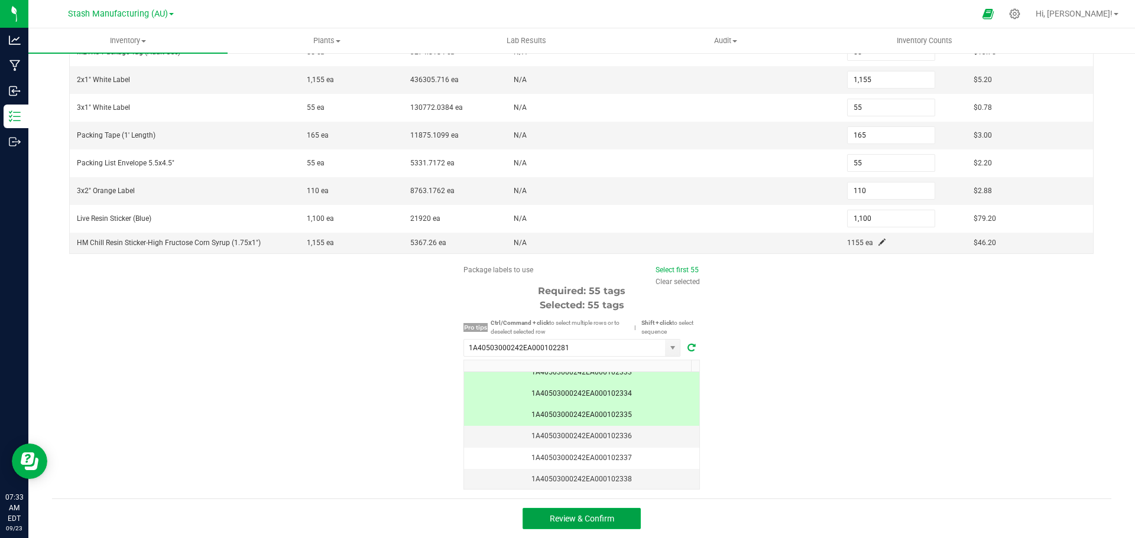
click at [619, 525] on button "Review & Confirm" at bounding box center [581, 518] width 118 height 21
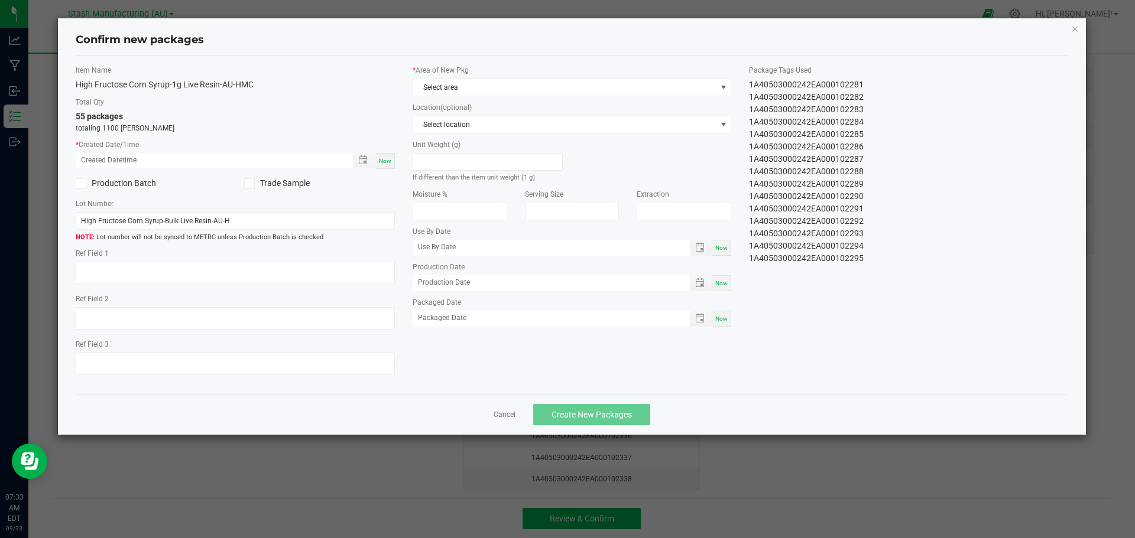
type input "[DATE]"
click at [389, 162] on span "Now" at bounding box center [385, 161] width 12 height 7
type input "[DATE] 07:33 AM"
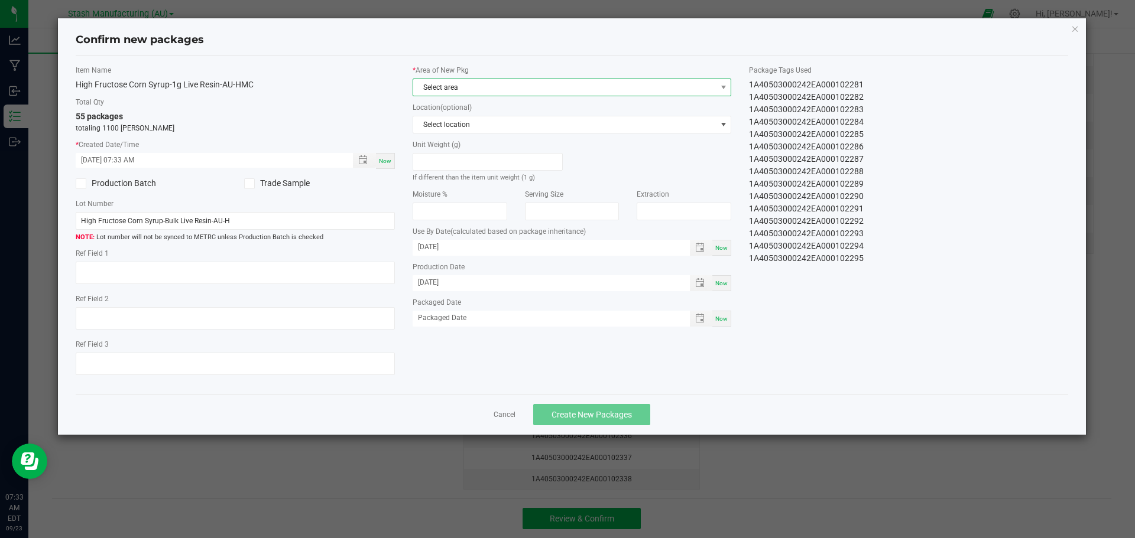
click at [507, 83] on span "Select area" at bounding box center [564, 87] width 303 height 17
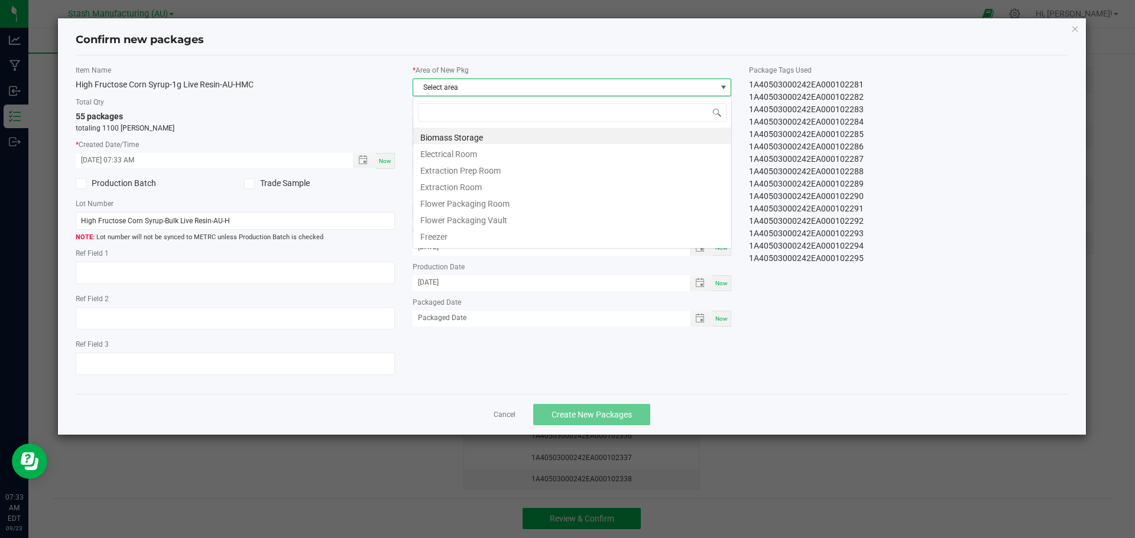
scroll to position [18, 319]
click at [505, 201] on li "Flower Packaging Room" at bounding box center [572, 202] width 318 height 17
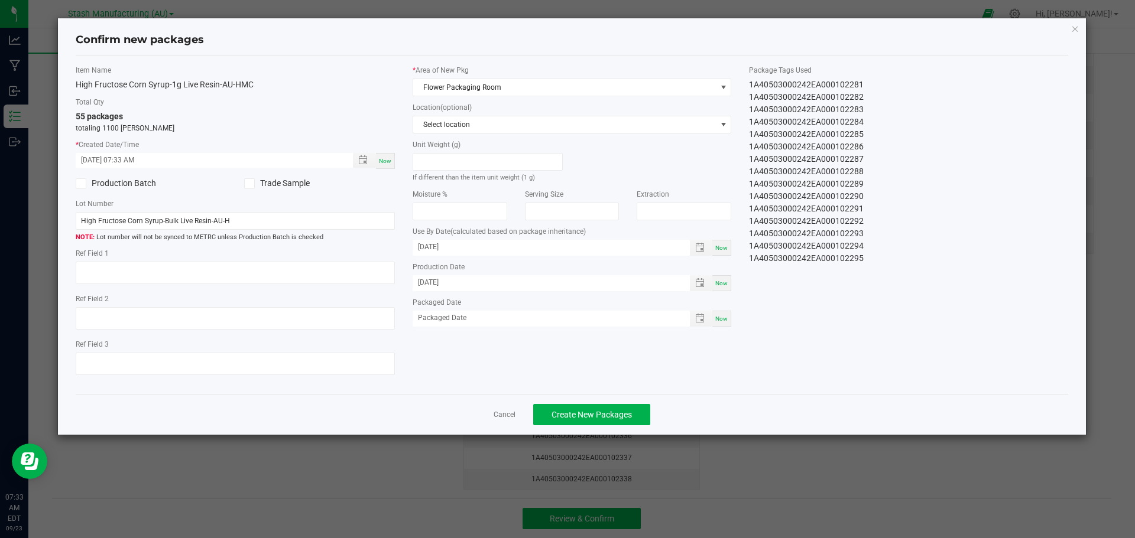
click at [723, 318] on span "Now" at bounding box center [721, 319] width 12 height 7
type input "[DATE]"
click at [628, 409] on button "Create New Packages" at bounding box center [591, 414] width 117 height 21
